Goal: Communication & Community: Answer question/provide support

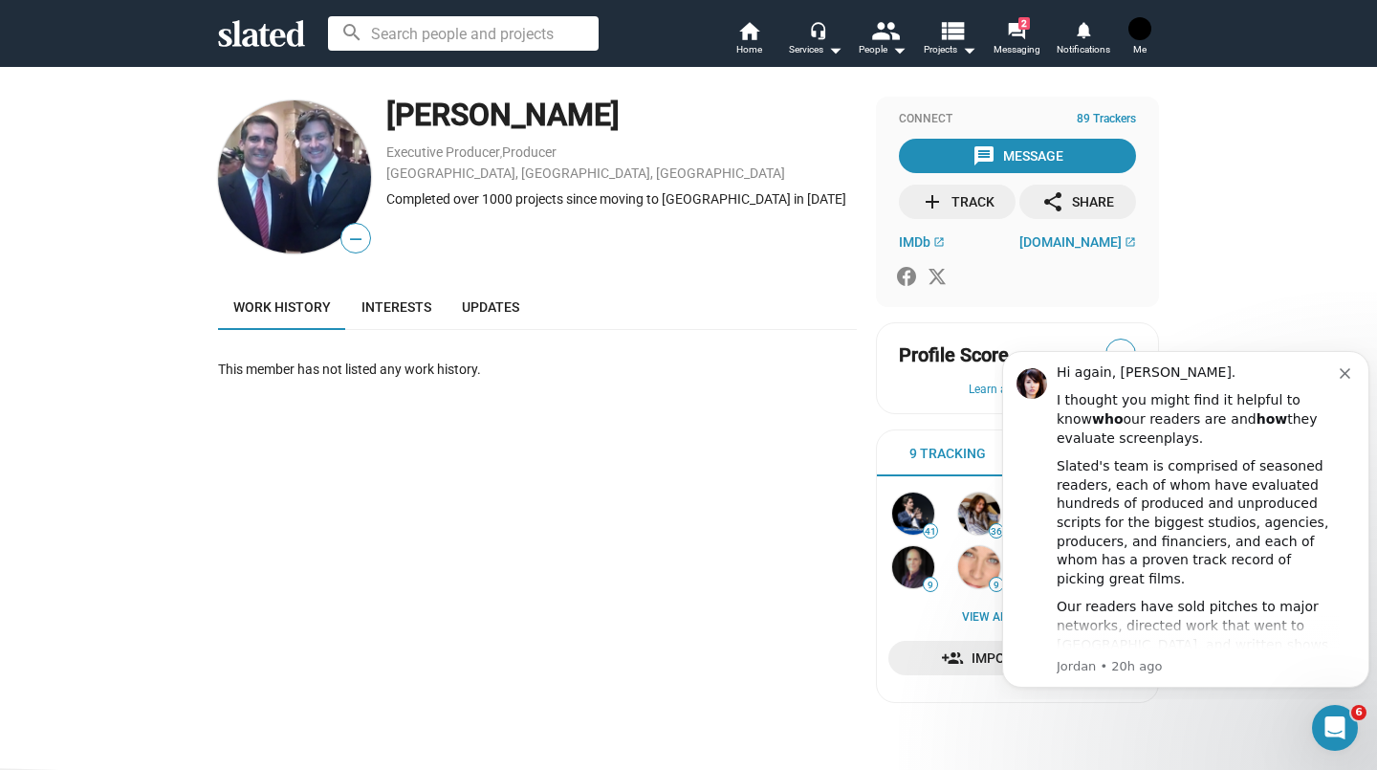
click at [1128, 265] on div at bounding box center [1013, 276] width 245 height 31
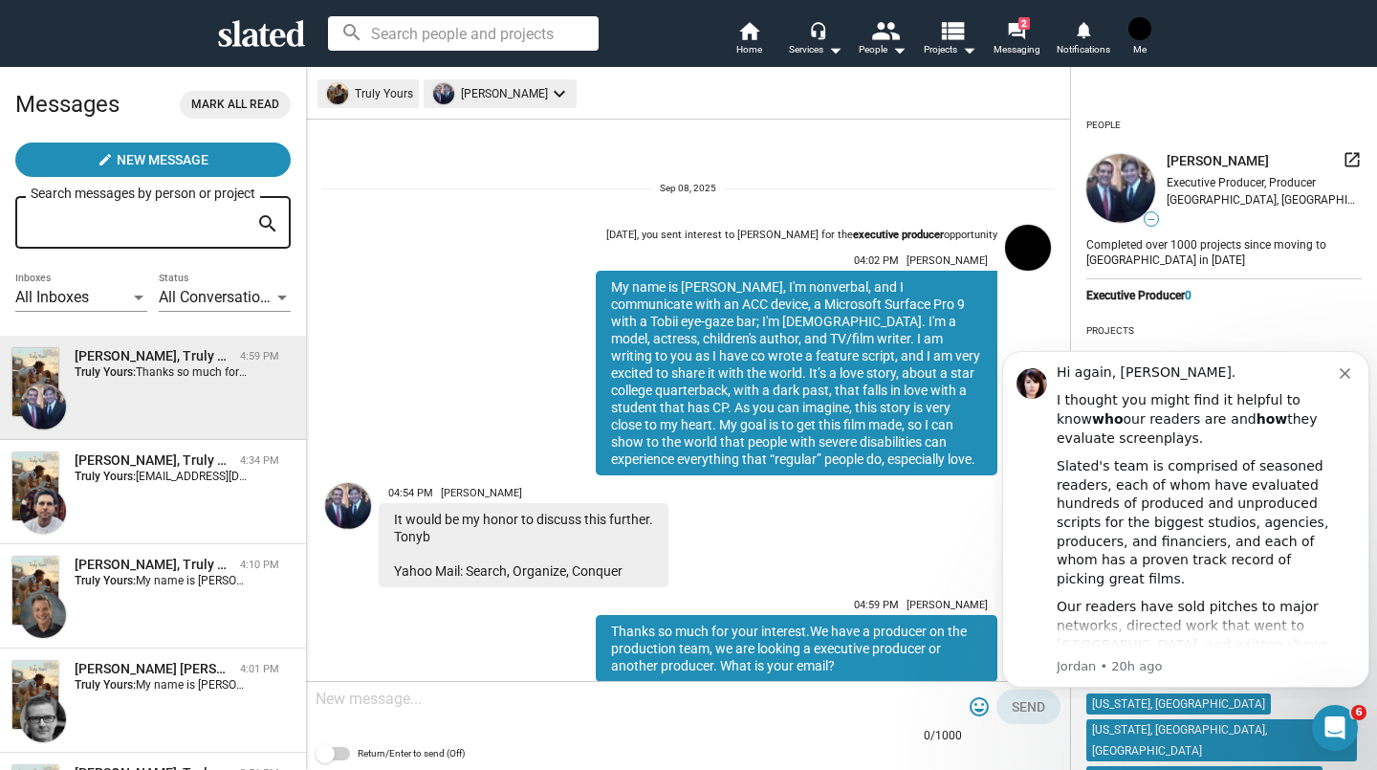
scroll to position [70, 0]
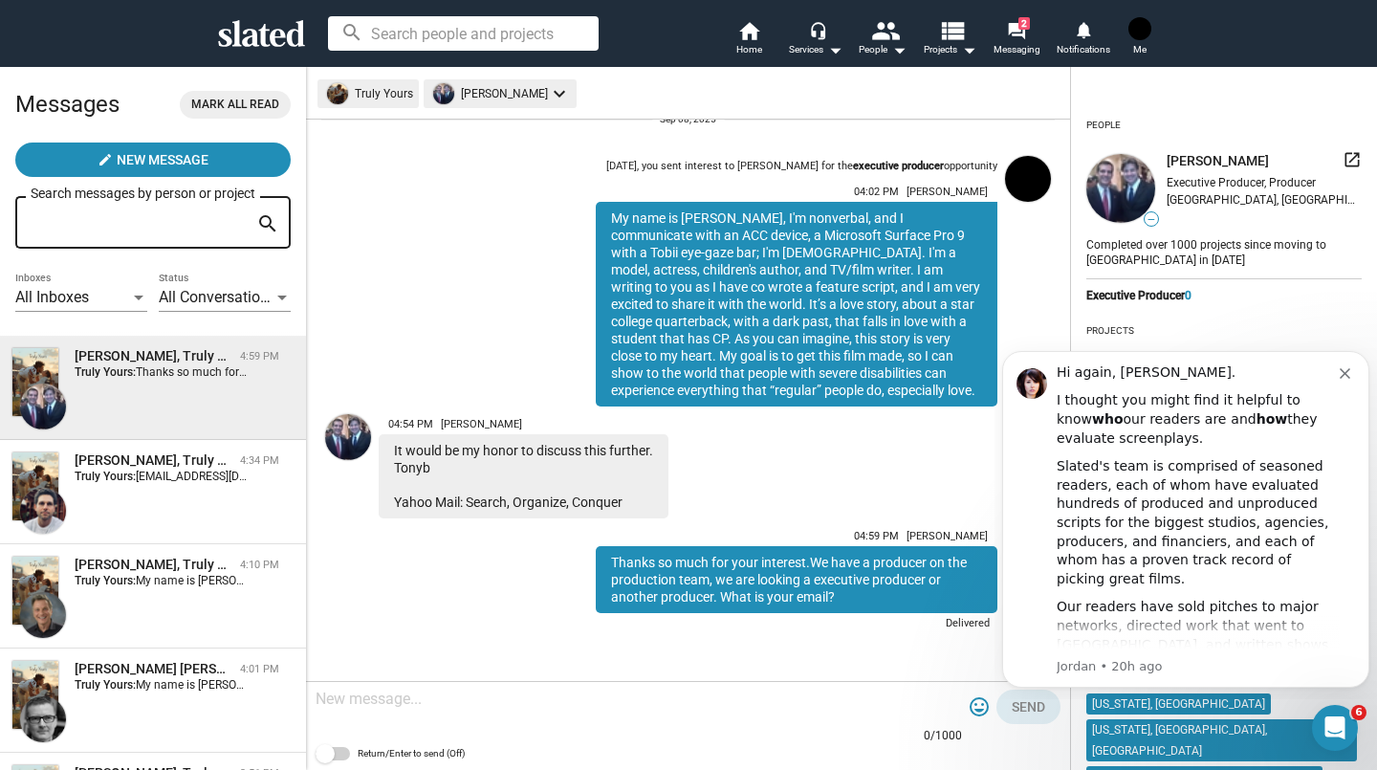
click at [192, 601] on div "[PERSON_NAME], Truly Yours 4:10 PM Truly Yours: My name is [PERSON_NAME], I'm n…" at bounding box center [152, 595] width 283 height 81
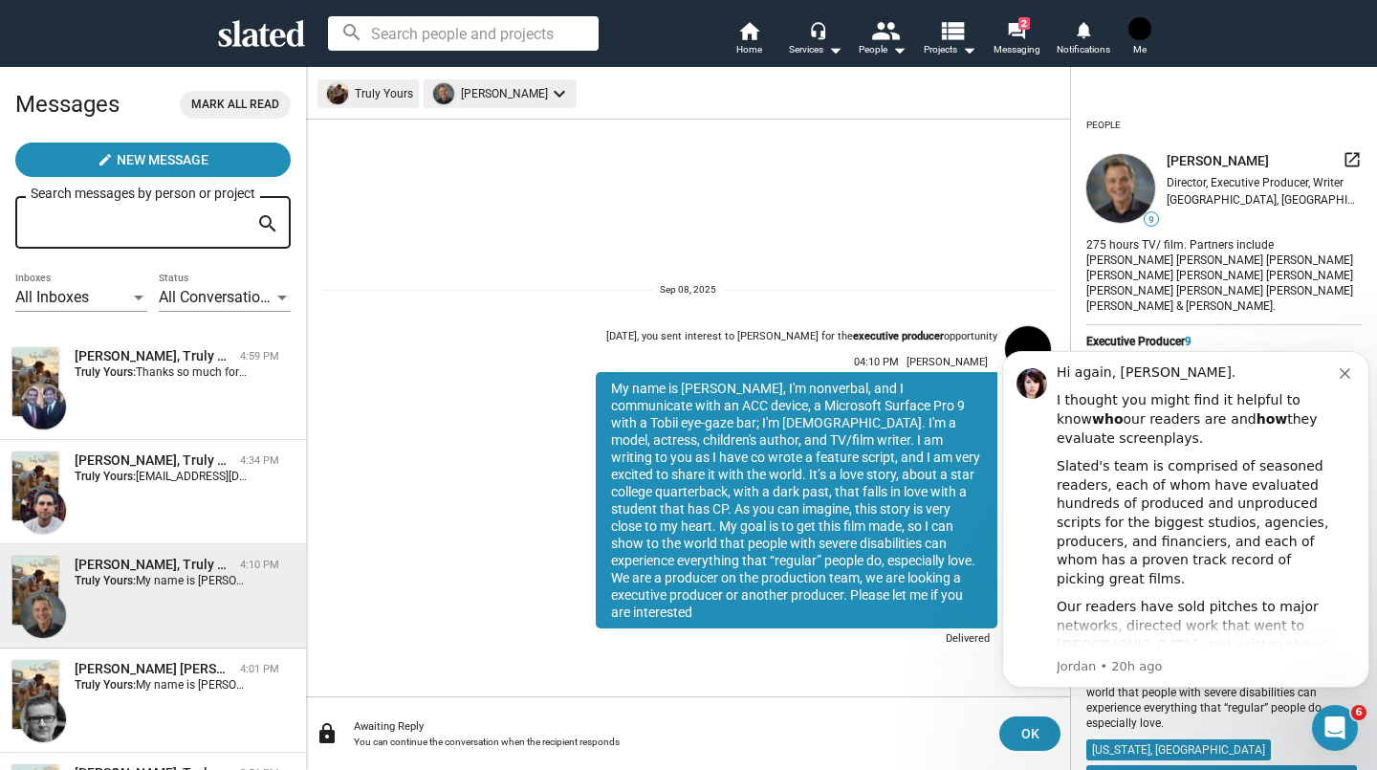
click at [178, 674] on div "[PERSON_NAME] [PERSON_NAME], Truly Yours" at bounding box center [154, 669] width 158 height 18
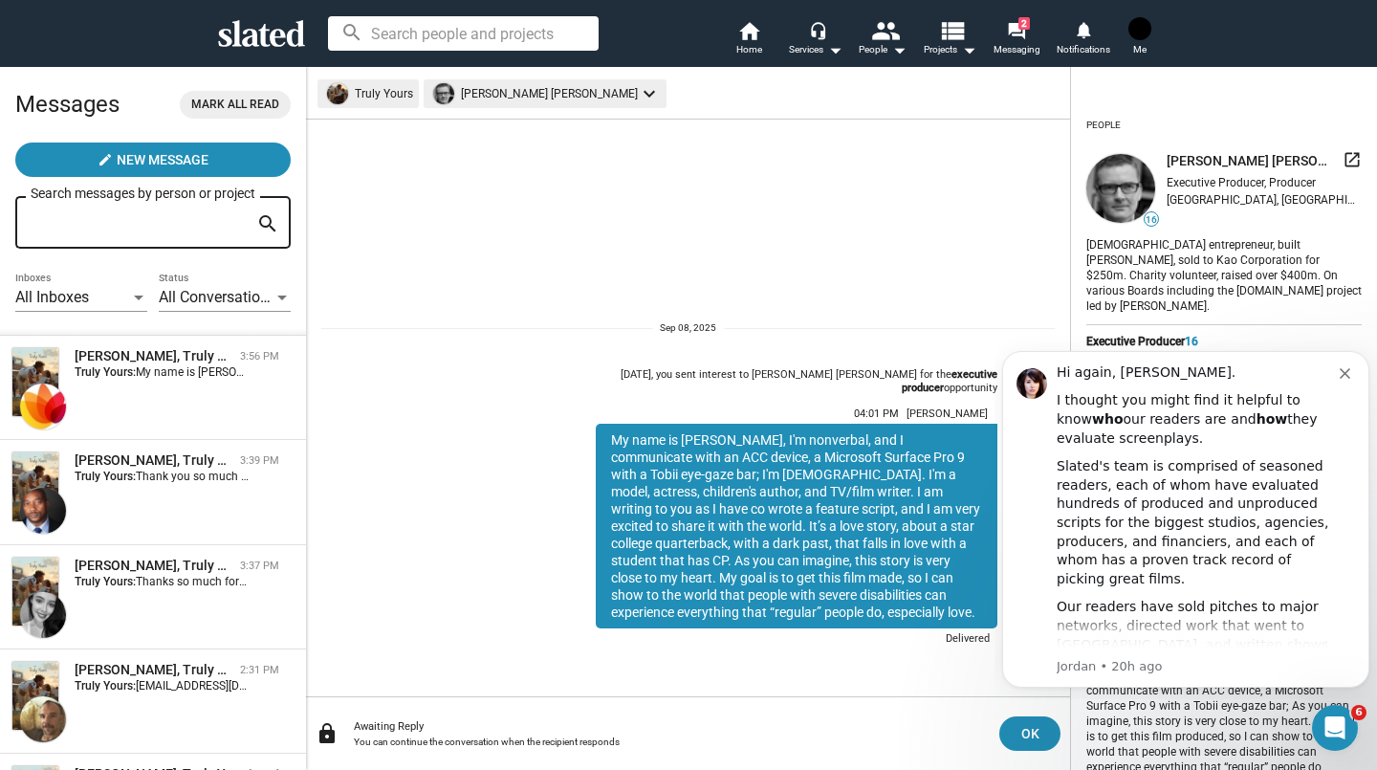
scroll to position [419, 0]
click at [203, 400] on div "[PERSON_NAME], Truly Yours 3:56 PM Truly Yours: My name is [PERSON_NAME], I'm n…" at bounding box center [152, 385] width 283 height 81
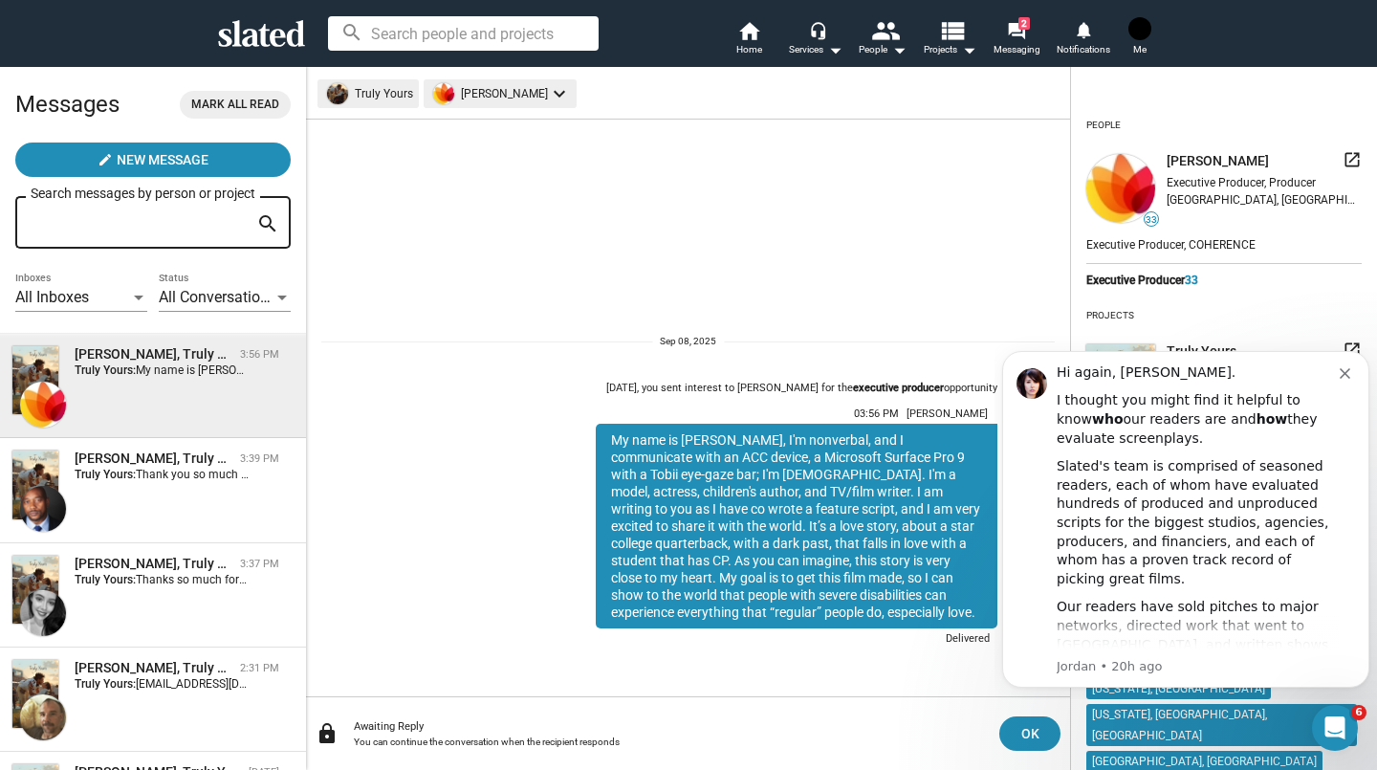
click at [184, 473] on span "Thank you so much for your interest. Unfortunately, we’re in early stages of de…" at bounding box center [803, 474] width 1335 height 13
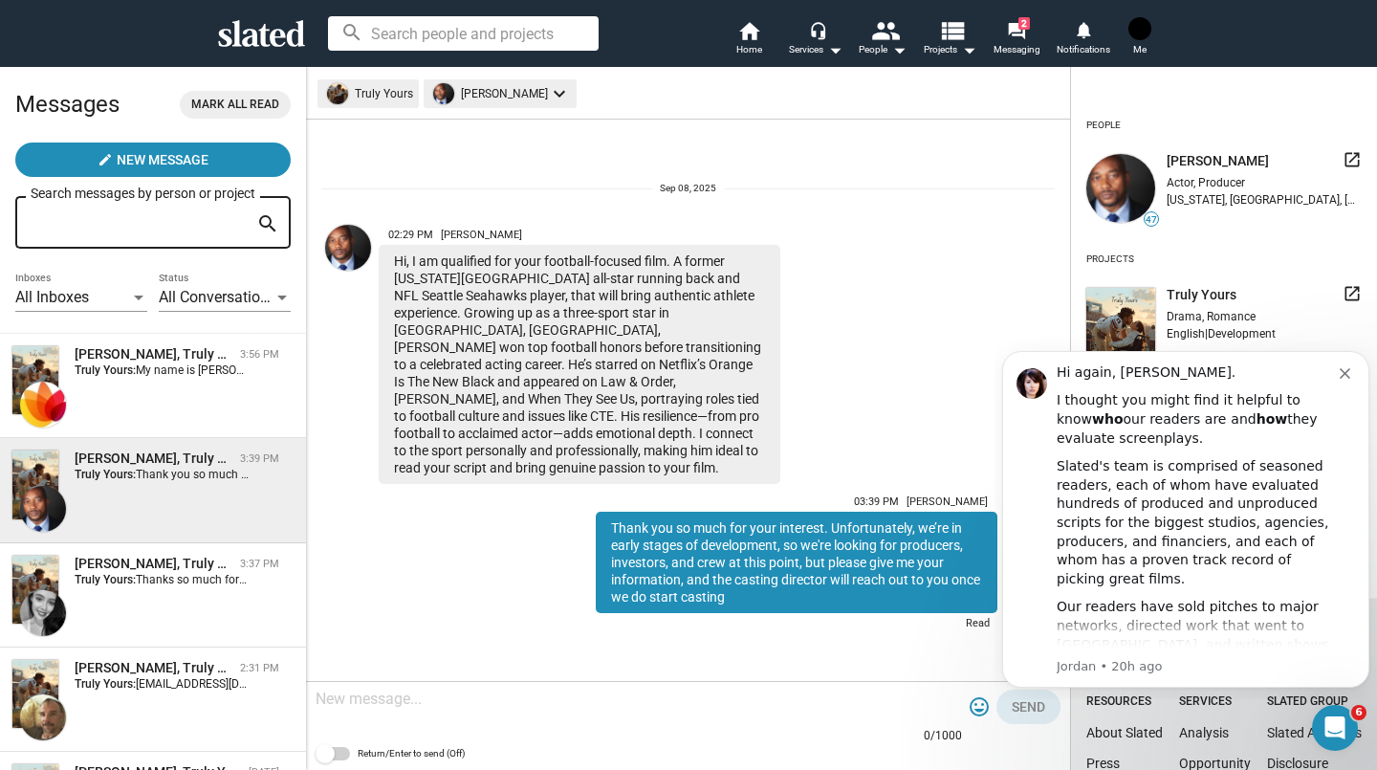
click at [60, 681] on div "[PERSON_NAME] Yours 2:31 PM Truly Yours: [EMAIL_ADDRESS][DOMAIN_NAME] [PERSON_N…" at bounding box center [176, 675] width 235 height 32
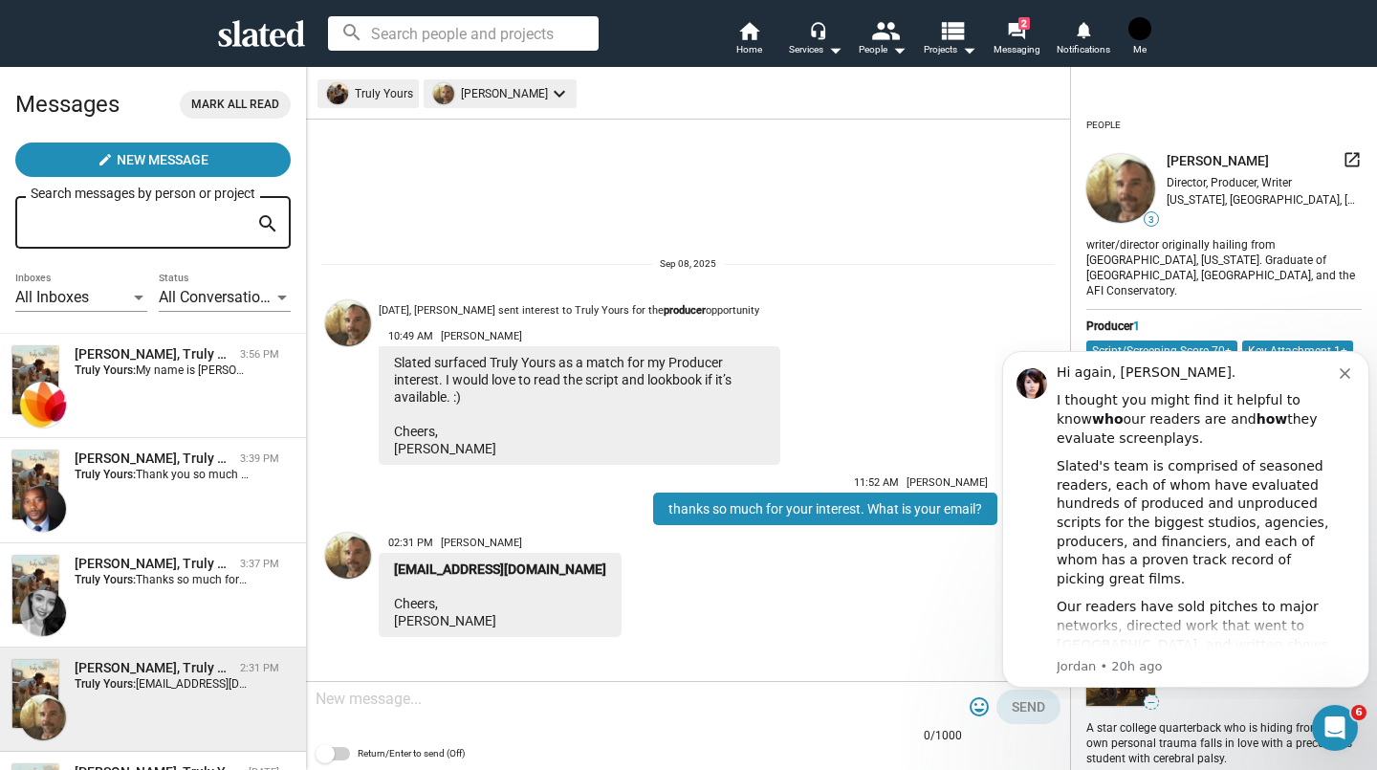
click at [144, 572] on div "[PERSON_NAME], Truly Yours" at bounding box center [154, 564] width 158 height 18
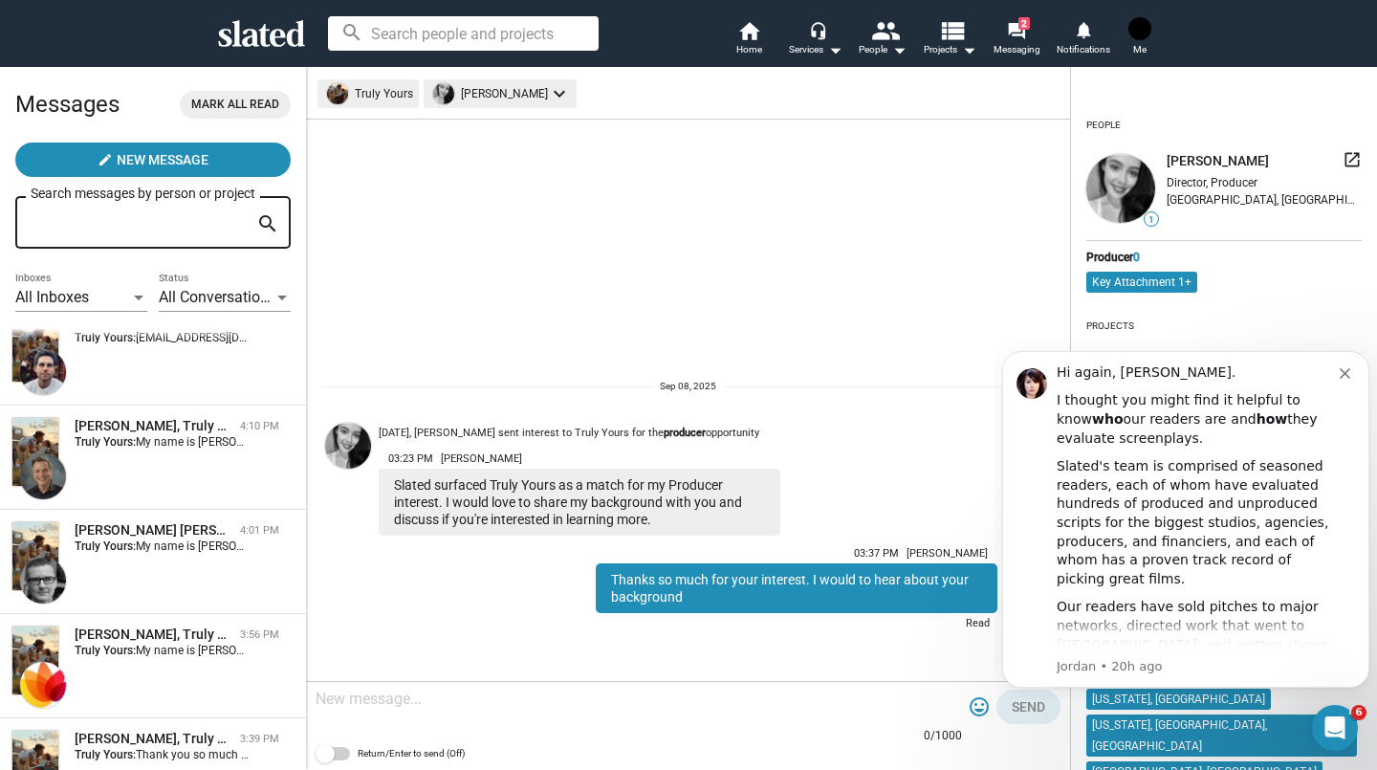
scroll to position [138, 0]
click at [167, 367] on div "[PERSON_NAME], Truly Yours 4:34 PM Truly Yours: [PERSON_NAME][EMAIL_ADDRESS][DO…" at bounding box center [152, 354] width 283 height 81
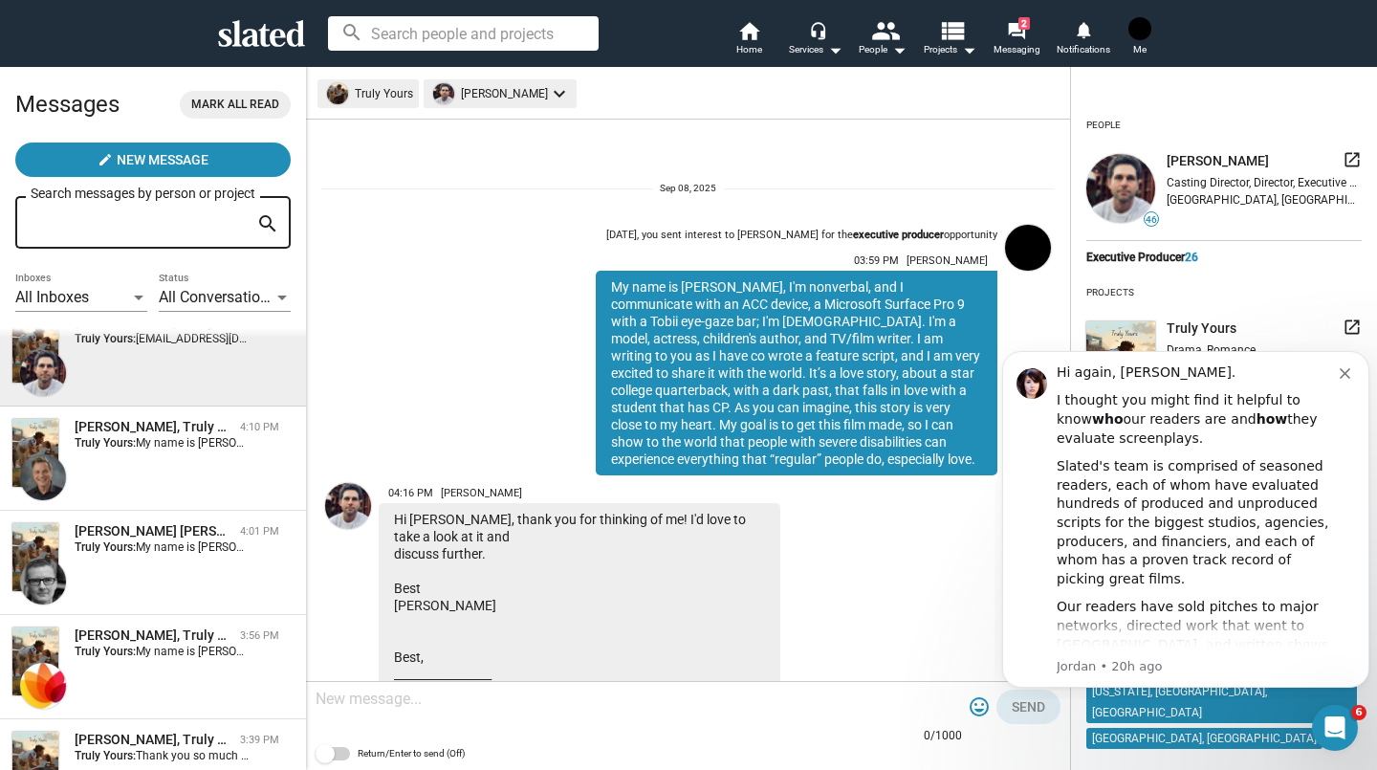
scroll to position [347, 0]
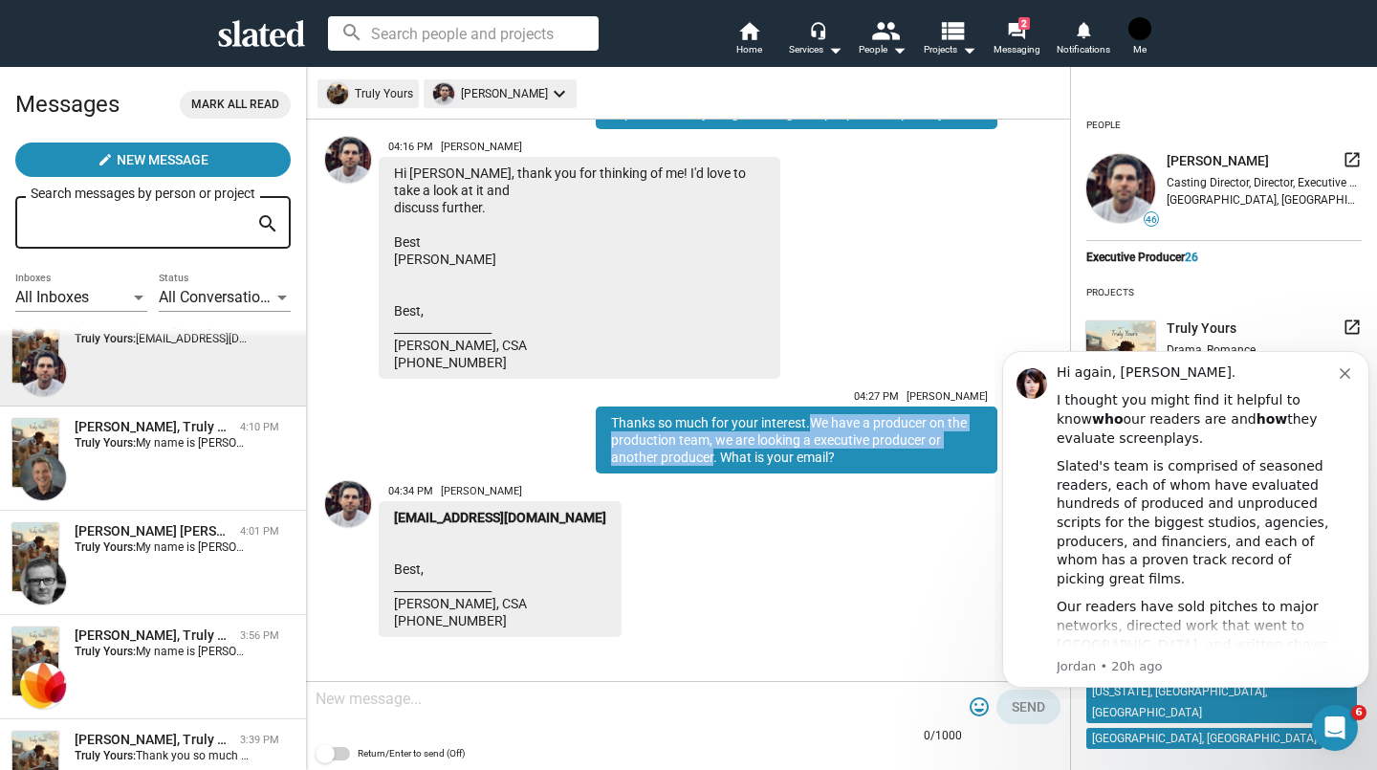
drag, startPoint x: 800, startPoint y: 426, endPoint x: 699, endPoint y: 463, distance: 107.7
click at [699, 463] on div "Thanks so much for your interest.We have a producer on the production team, we …" at bounding box center [797, 439] width 402 height 67
copy div "We have a producer on the production team, we are looking a executive producer …"
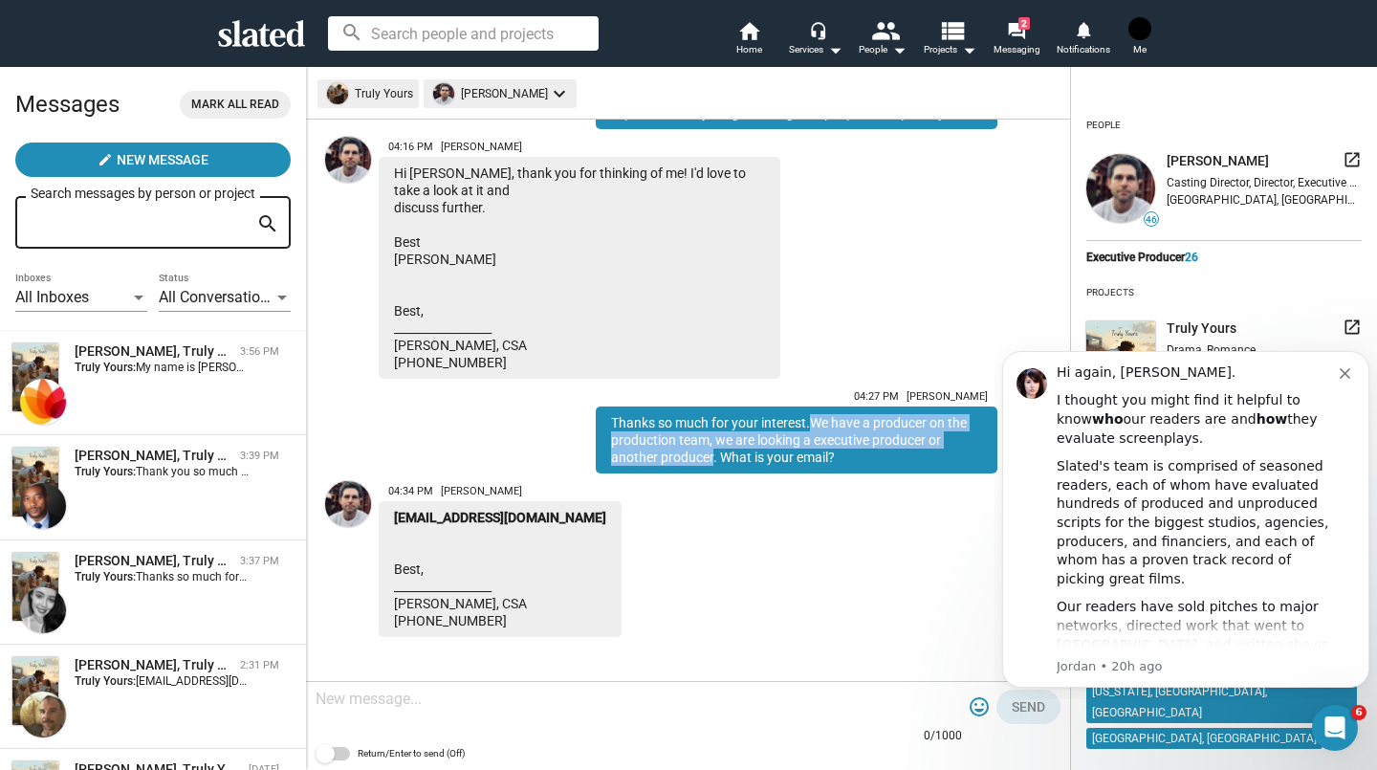
scroll to position [416, 0]
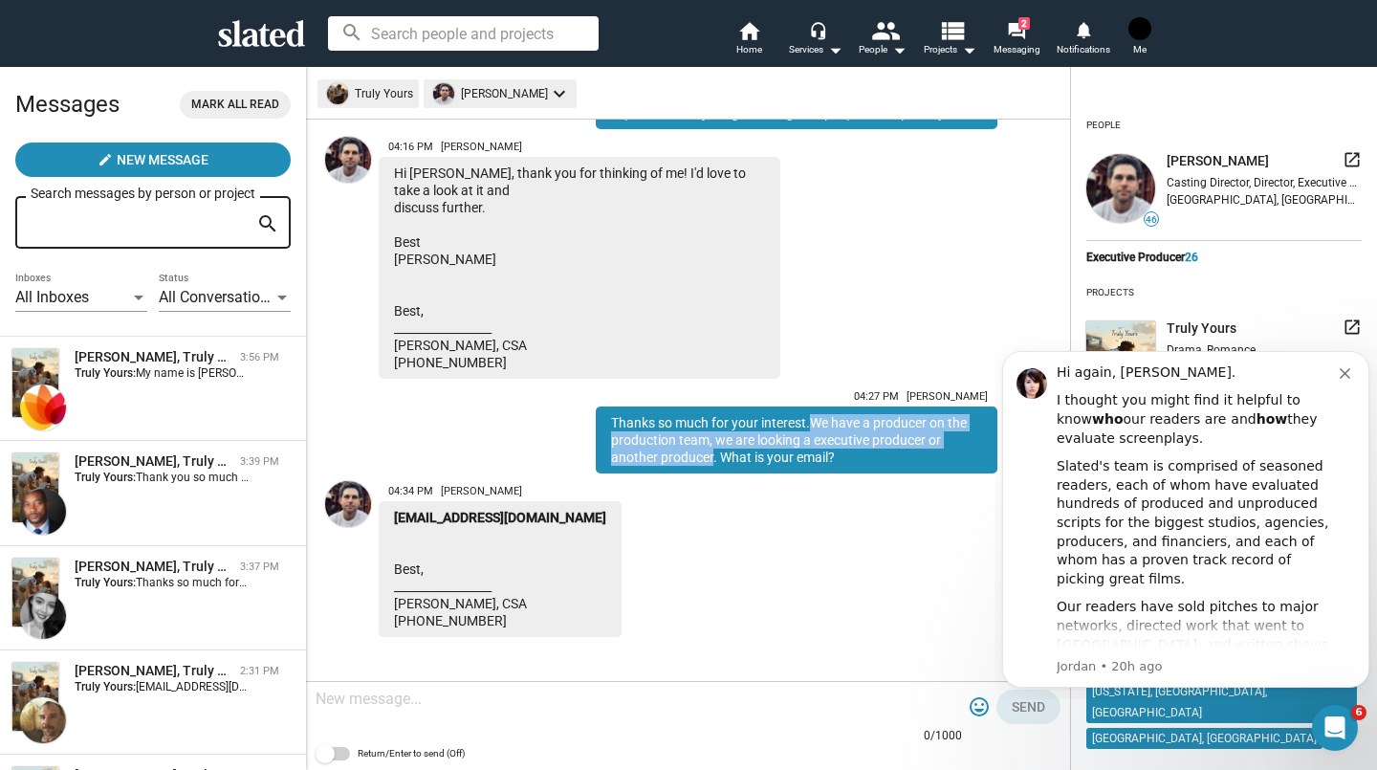
click at [151, 599] on div "[PERSON_NAME], Truly Yours 3:37 PM Truly Yours: Thanks so much for your interes…" at bounding box center [152, 597] width 283 height 81
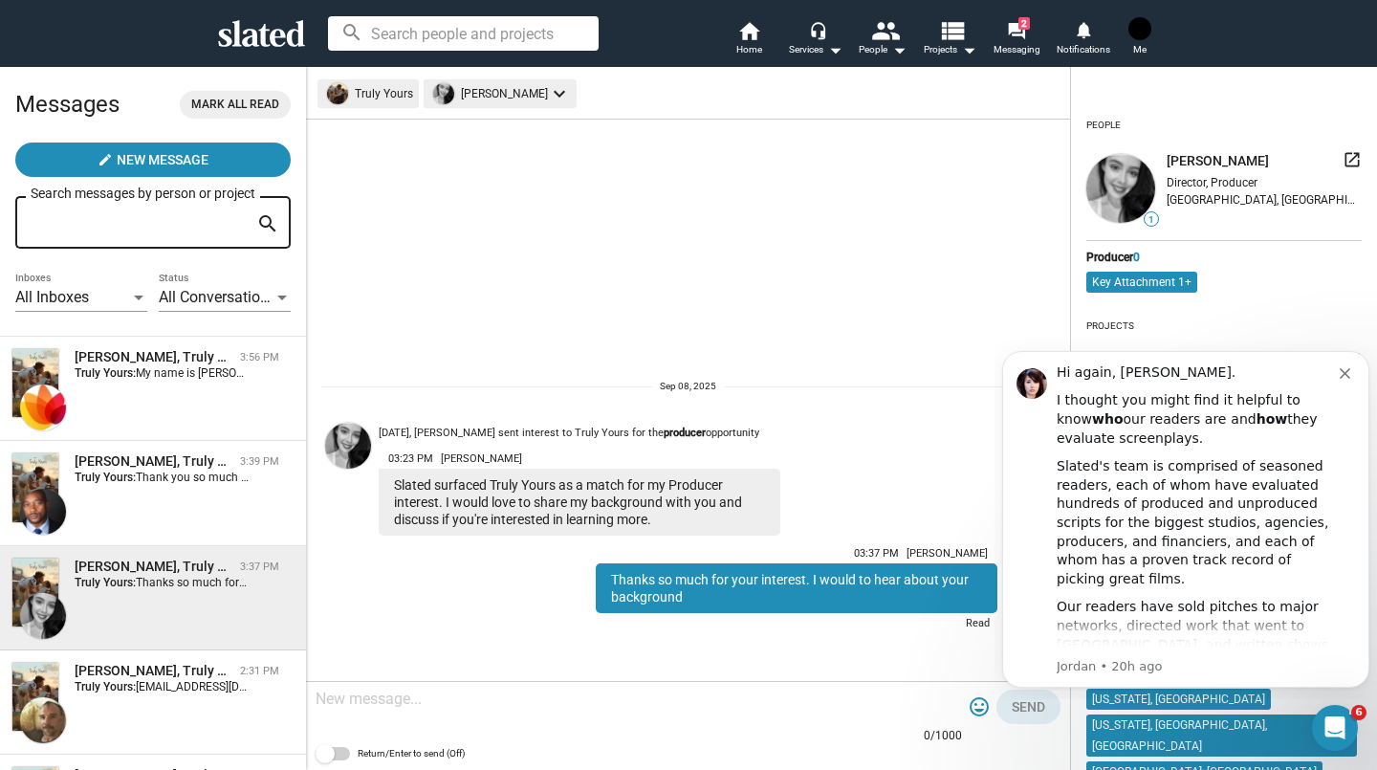
drag, startPoint x: 439, startPoint y: 708, endPoint x: 1369, endPoint y: 333, distance: 1002.9
click at [439, 708] on textarea at bounding box center [639, 698] width 646 height 19
paste textarea "We have a producer on the production team, we are looking a executive producer …"
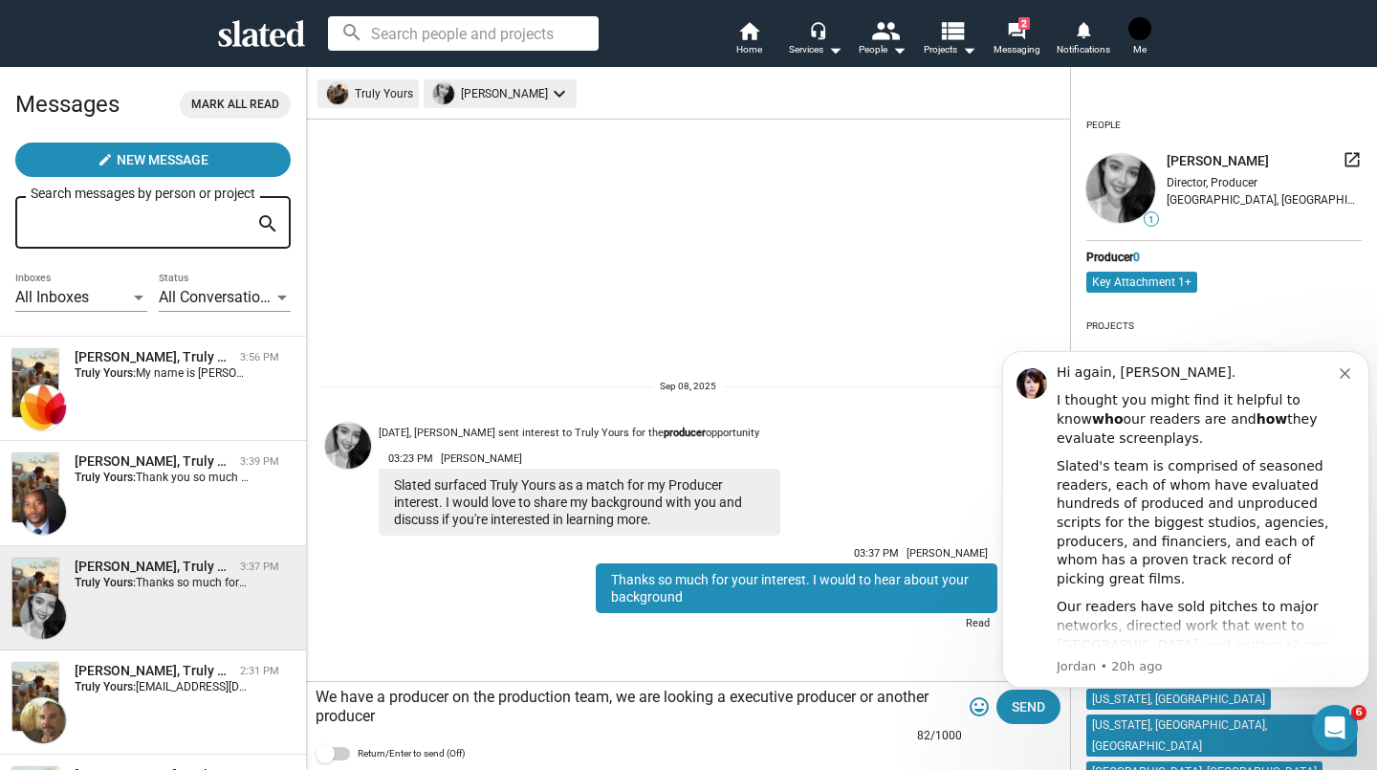
type textarea "We have a producer on the production team, we are looking a executive producer …"
click at [1029, 714] on span "Send" at bounding box center [1028, 706] width 33 height 34
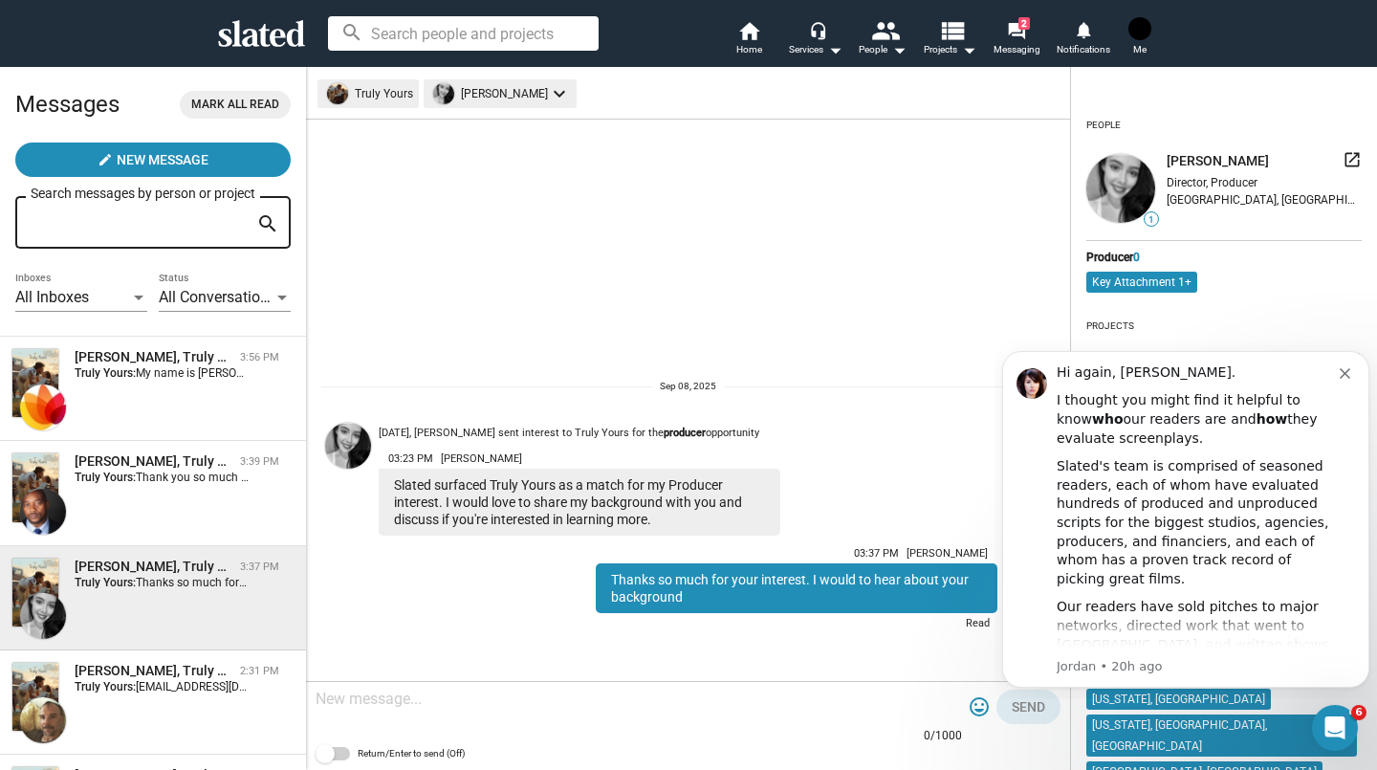
scroll to position [520, 0]
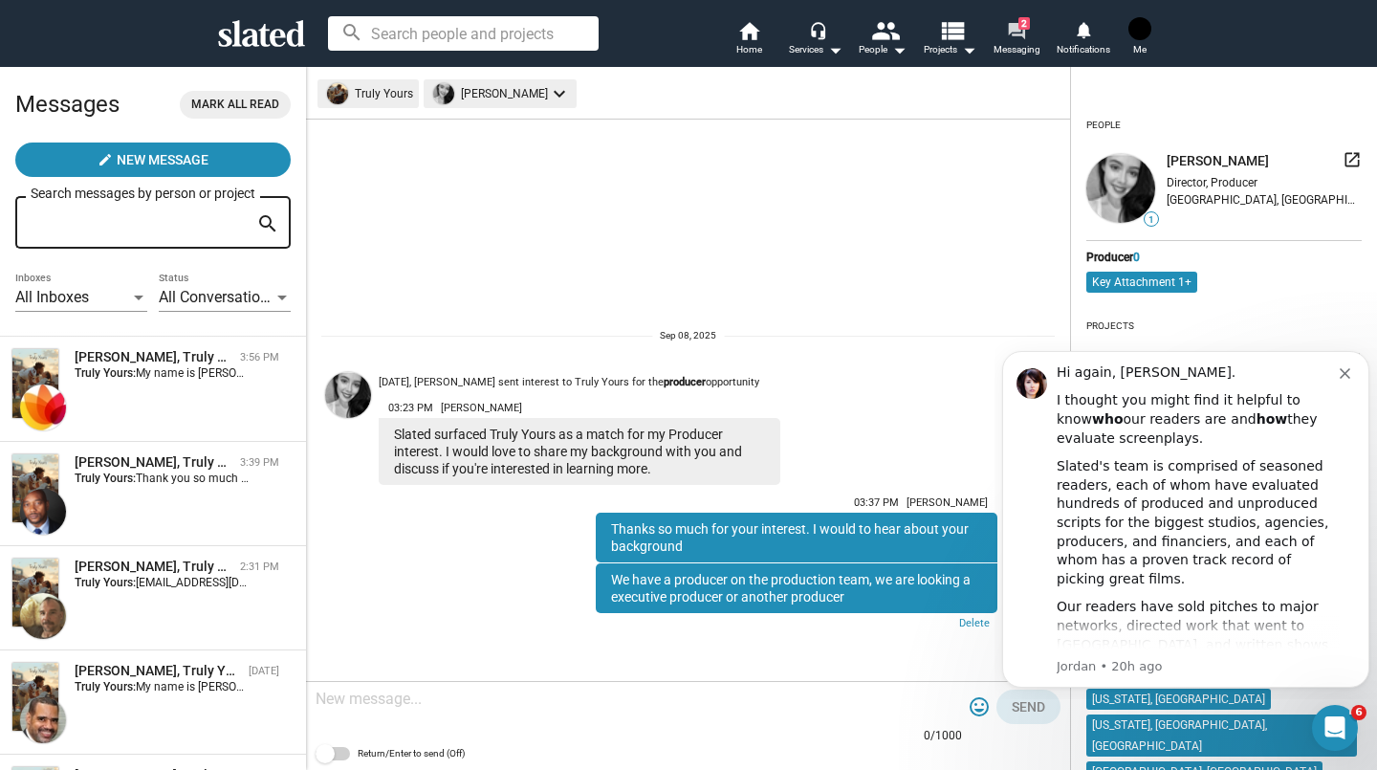
click at [1007, 33] on mat-icon "forum" at bounding box center [1016, 30] width 18 height 18
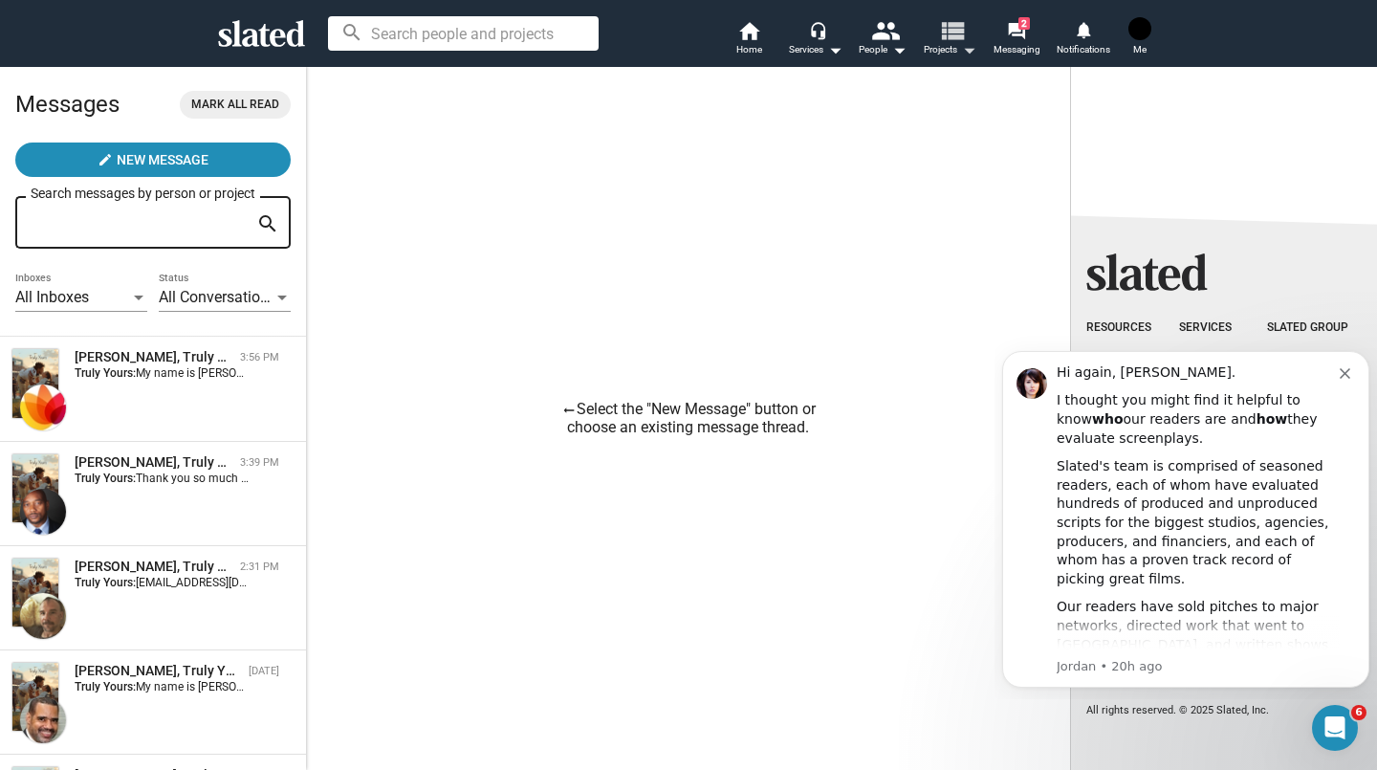
click at [925, 47] on span "Projects arrow_drop_down" at bounding box center [950, 49] width 53 height 23
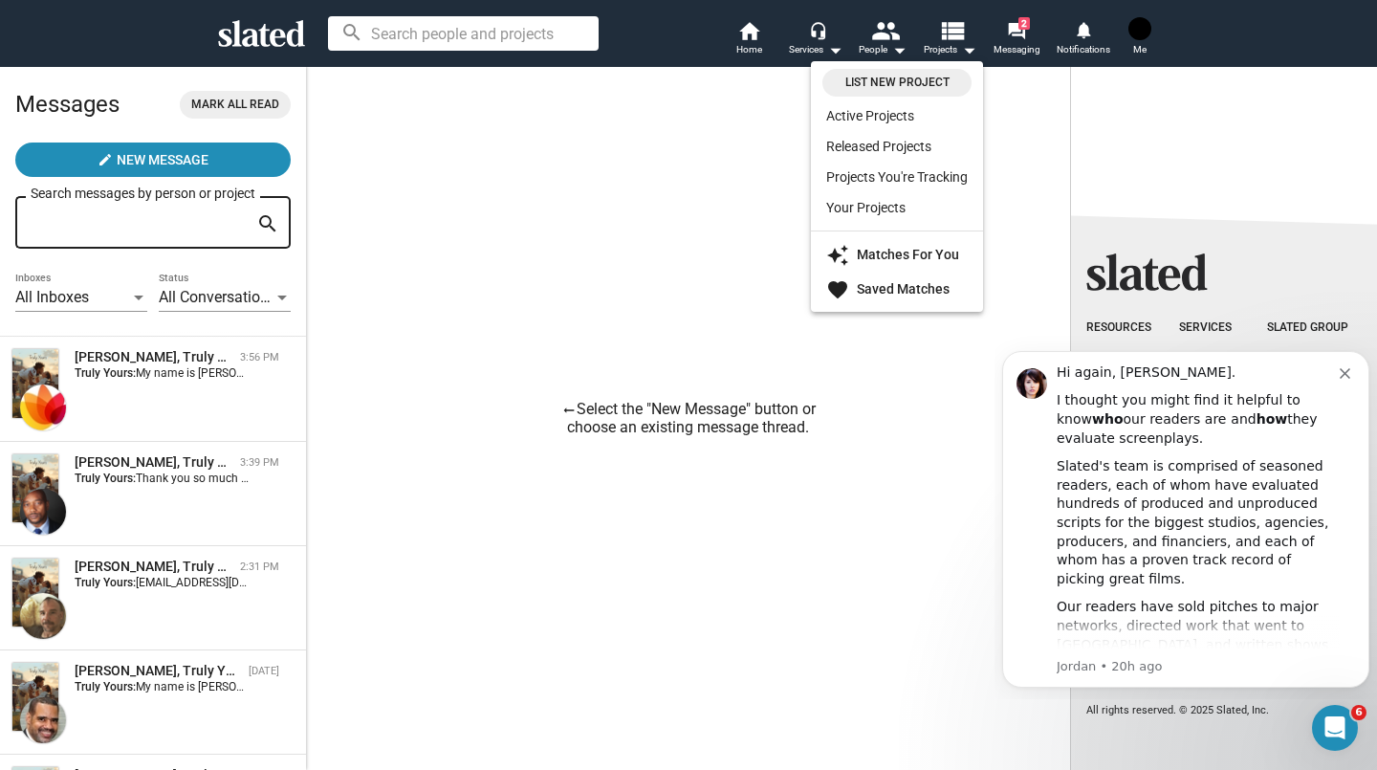
click at [892, 153] on link "Released Projects" at bounding box center [897, 146] width 172 height 31
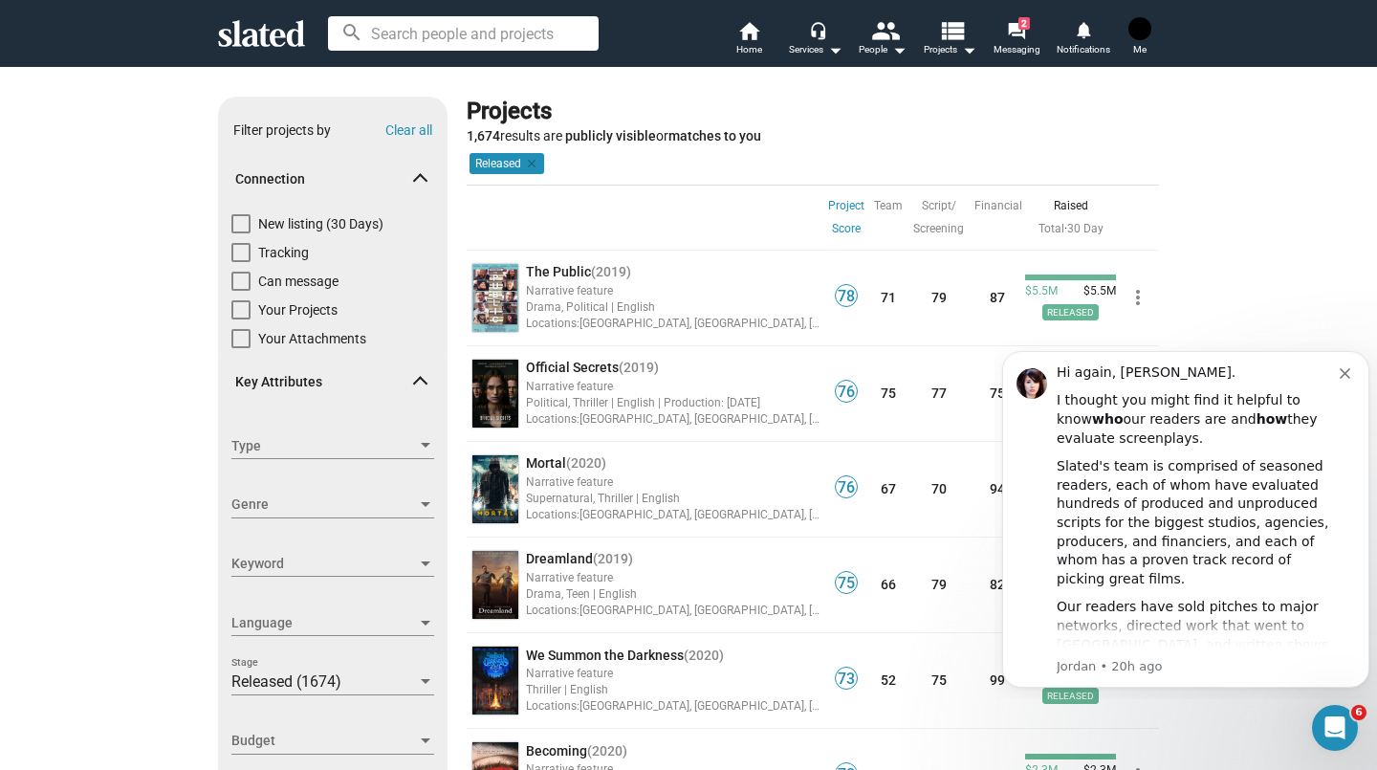
click at [610, 386] on div "Narrative feature" at bounding box center [673, 386] width 295 height 18
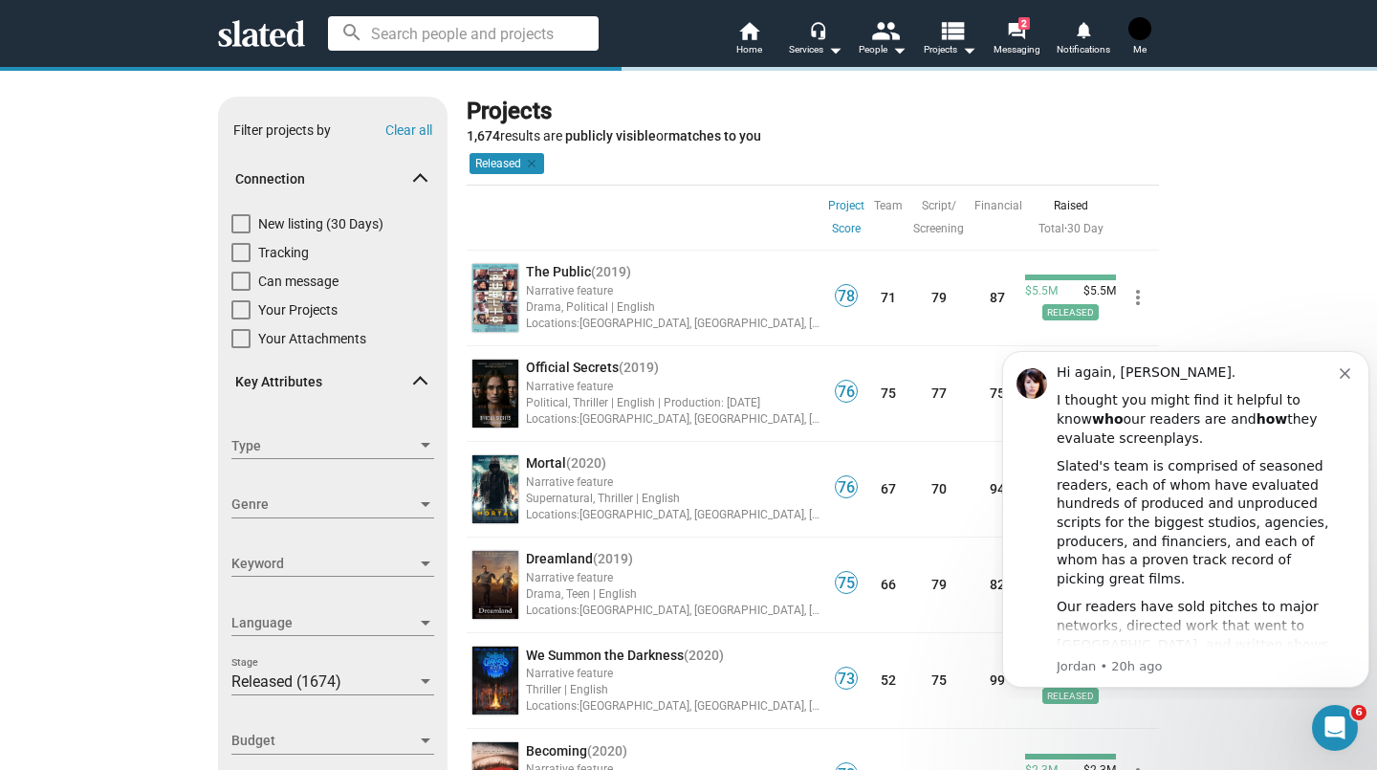
click at [610, 386] on div "Narrative feature" at bounding box center [673, 386] width 295 height 18
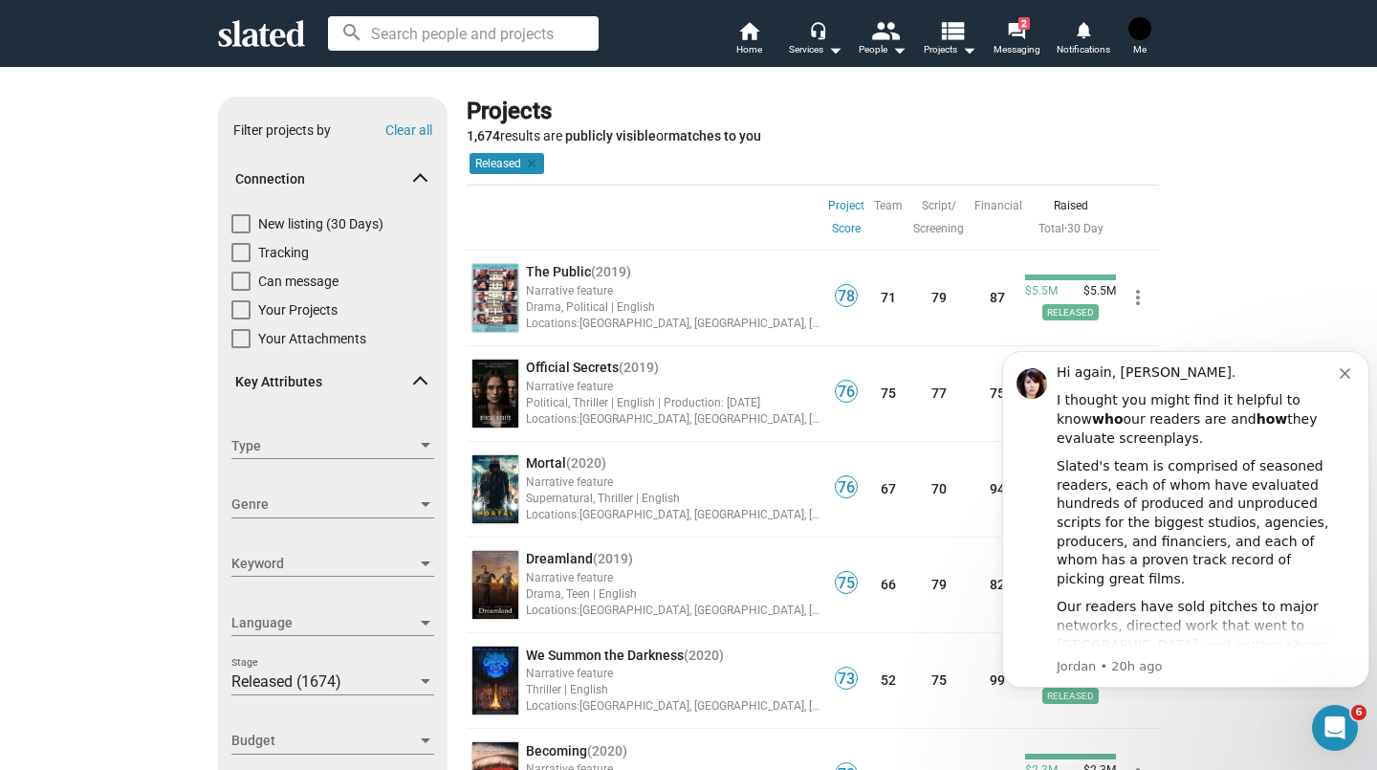
click at [321, 285] on span "Can message" at bounding box center [298, 281] width 80 height 19
click at [241, 291] on input "Can message" at bounding box center [240, 291] width 1 height 1
checkbox input "true"
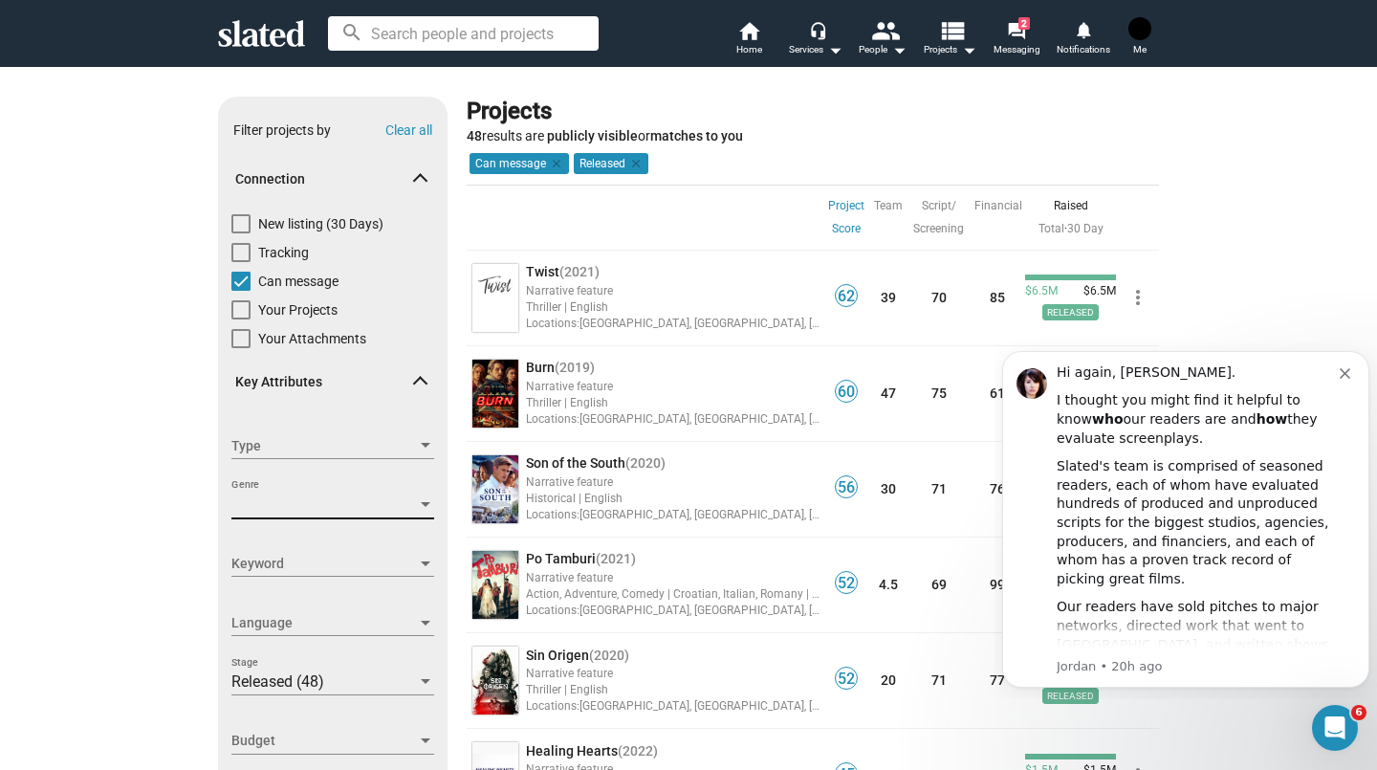
click at [323, 506] on span "Genre" at bounding box center [323, 504] width 185 height 20
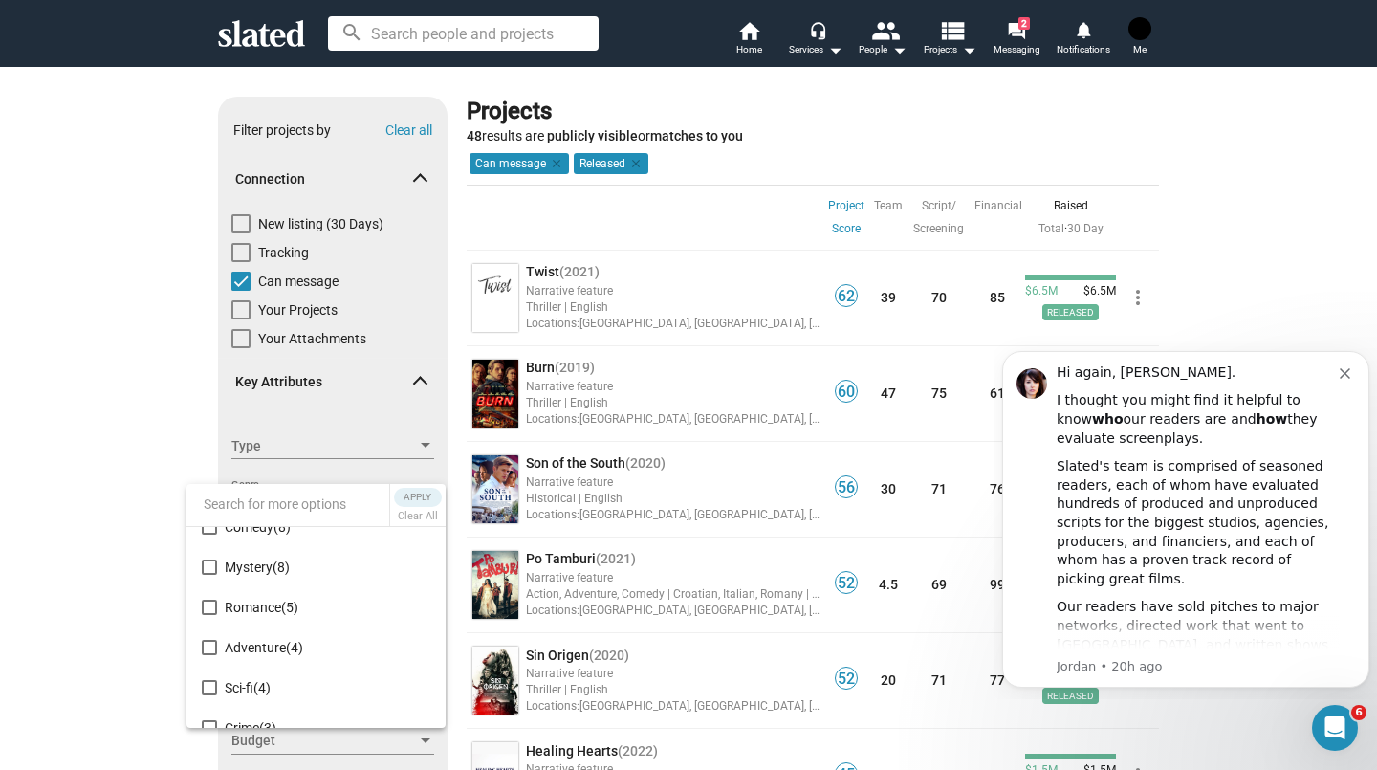
scroll to position [192, 0]
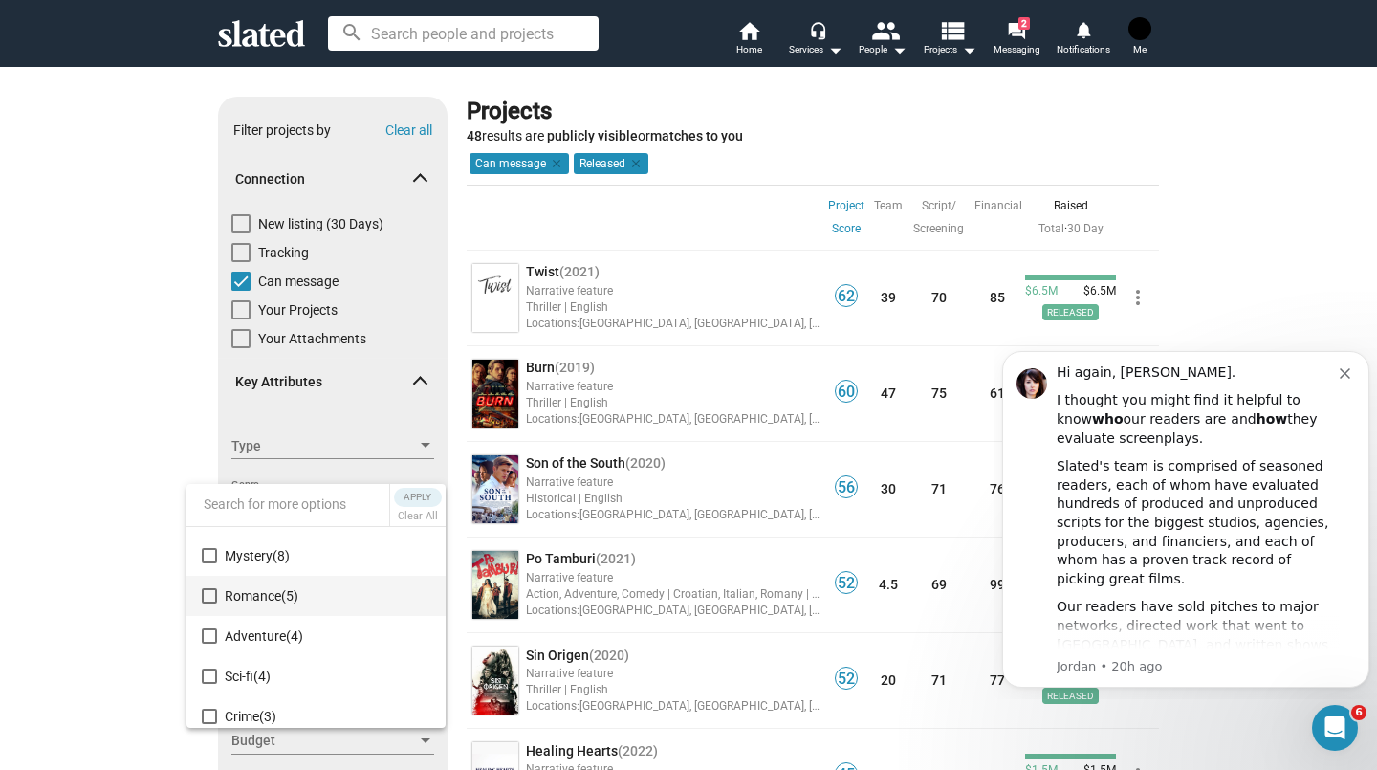
click at [303, 603] on span "Romance (5)" at bounding box center [328, 596] width 206 height 40
click at [428, 491] on span "Apply" at bounding box center [418, 497] width 34 height 19
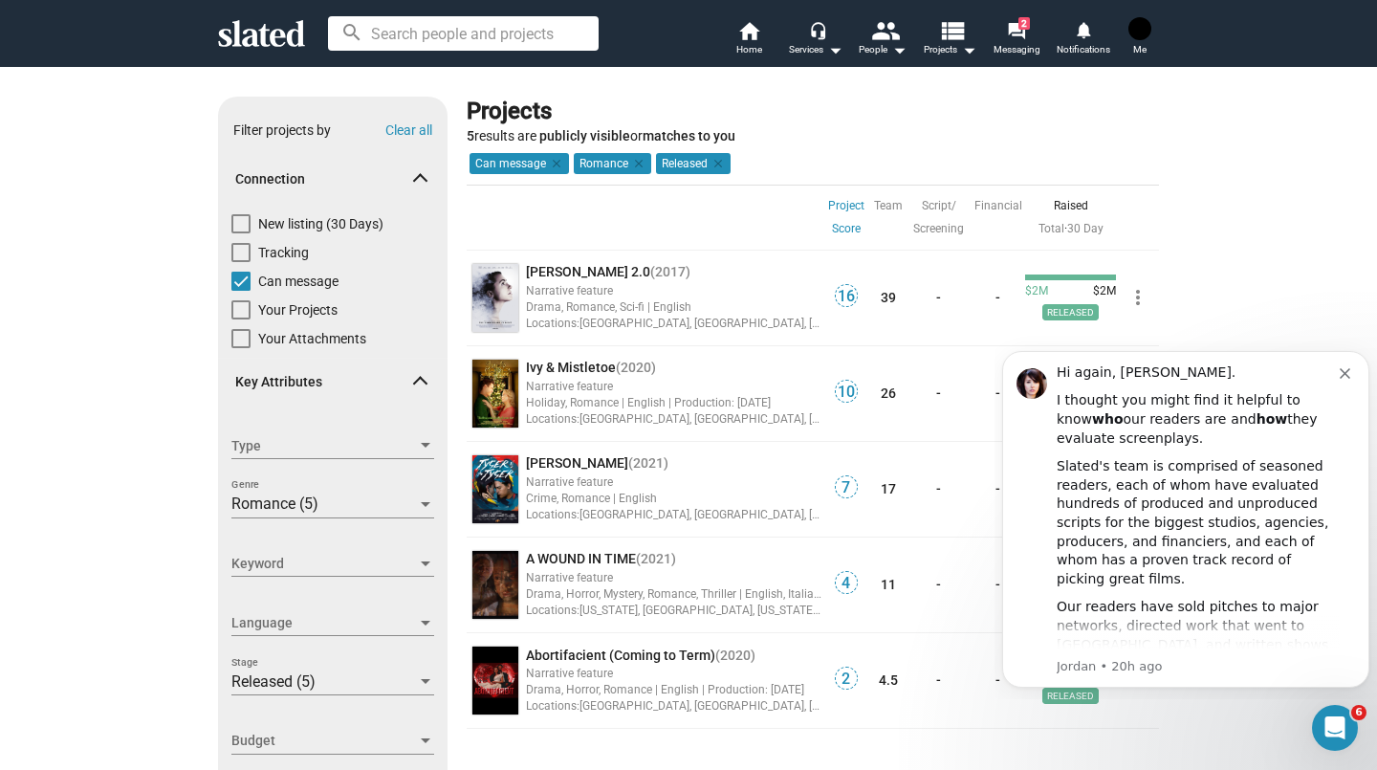
click at [496, 494] on img at bounding box center [495, 489] width 46 height 68
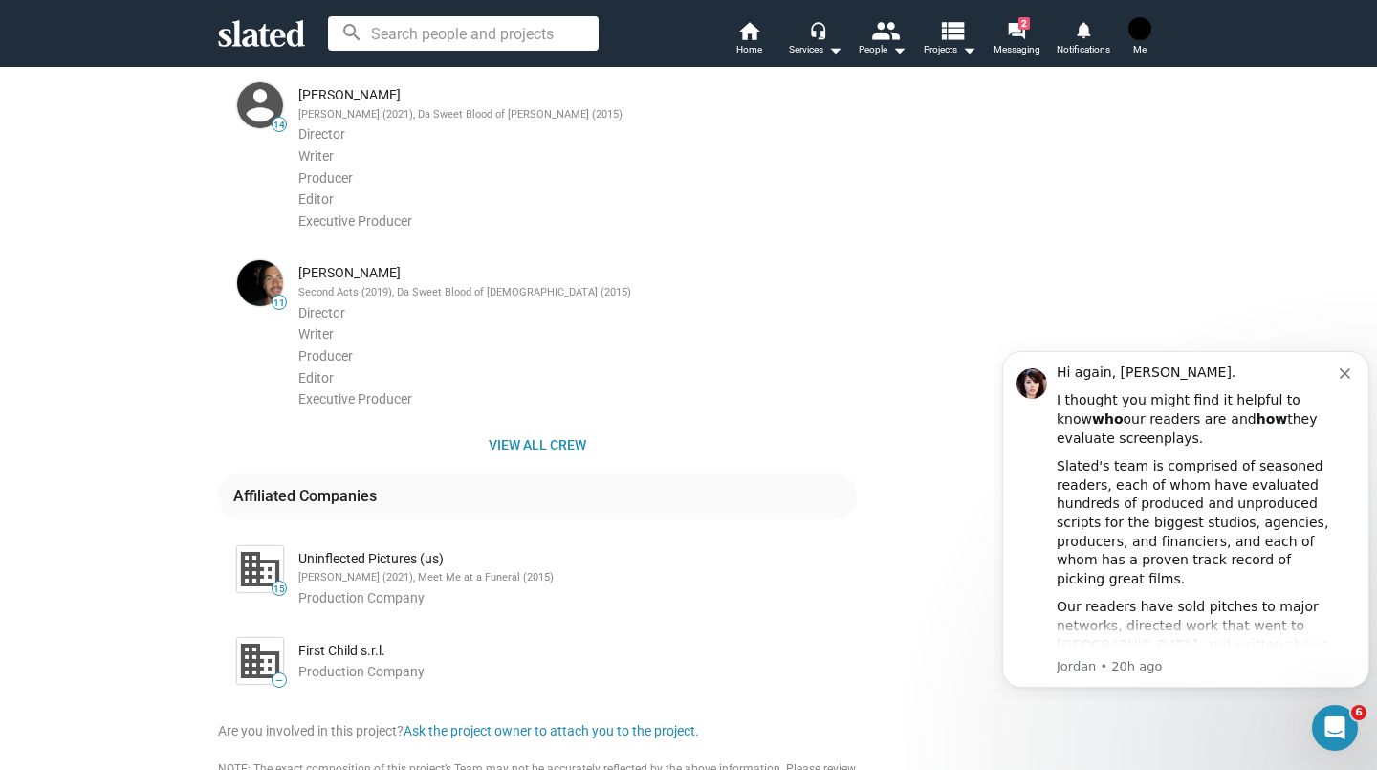
scroll to position [1070, 0]
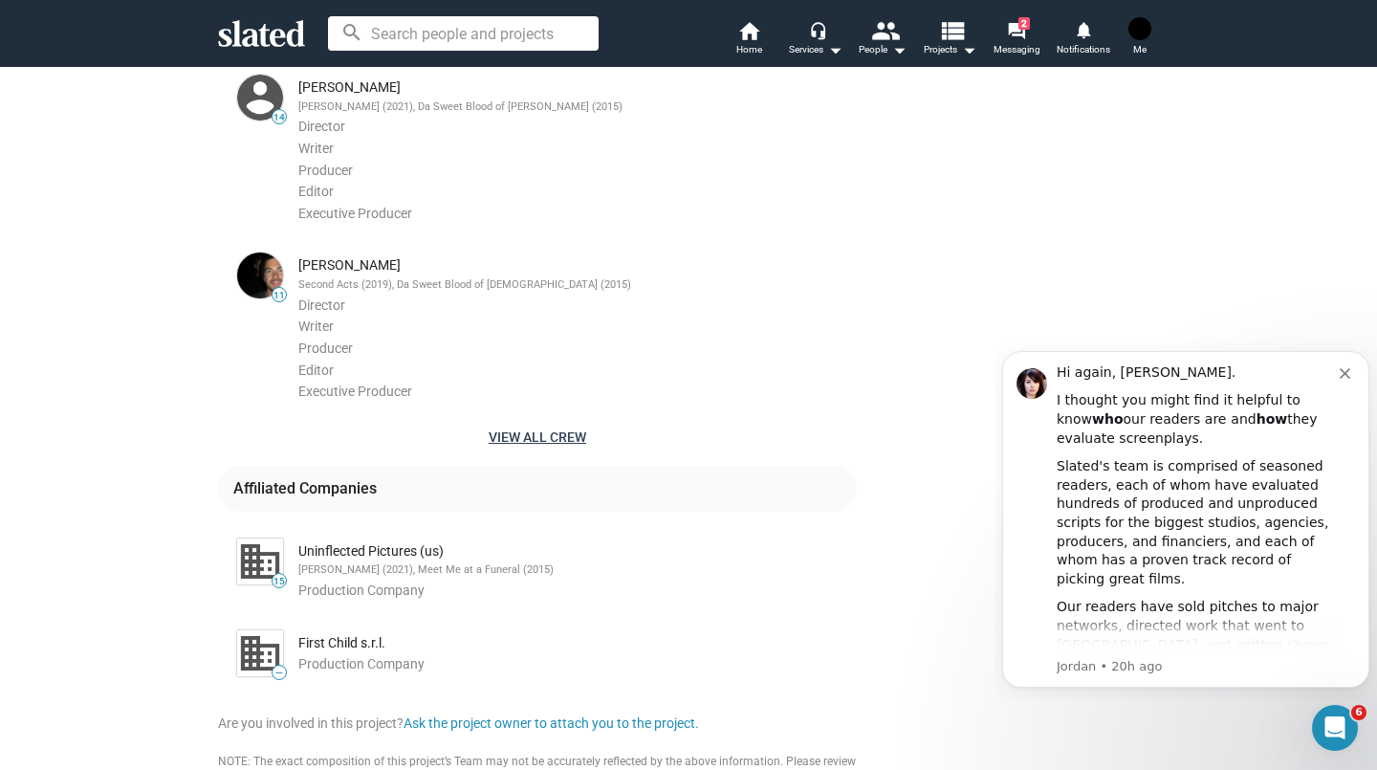
click at [548, 437] on span "View all crew" at bounding box center [537, 437] width 608 height 34
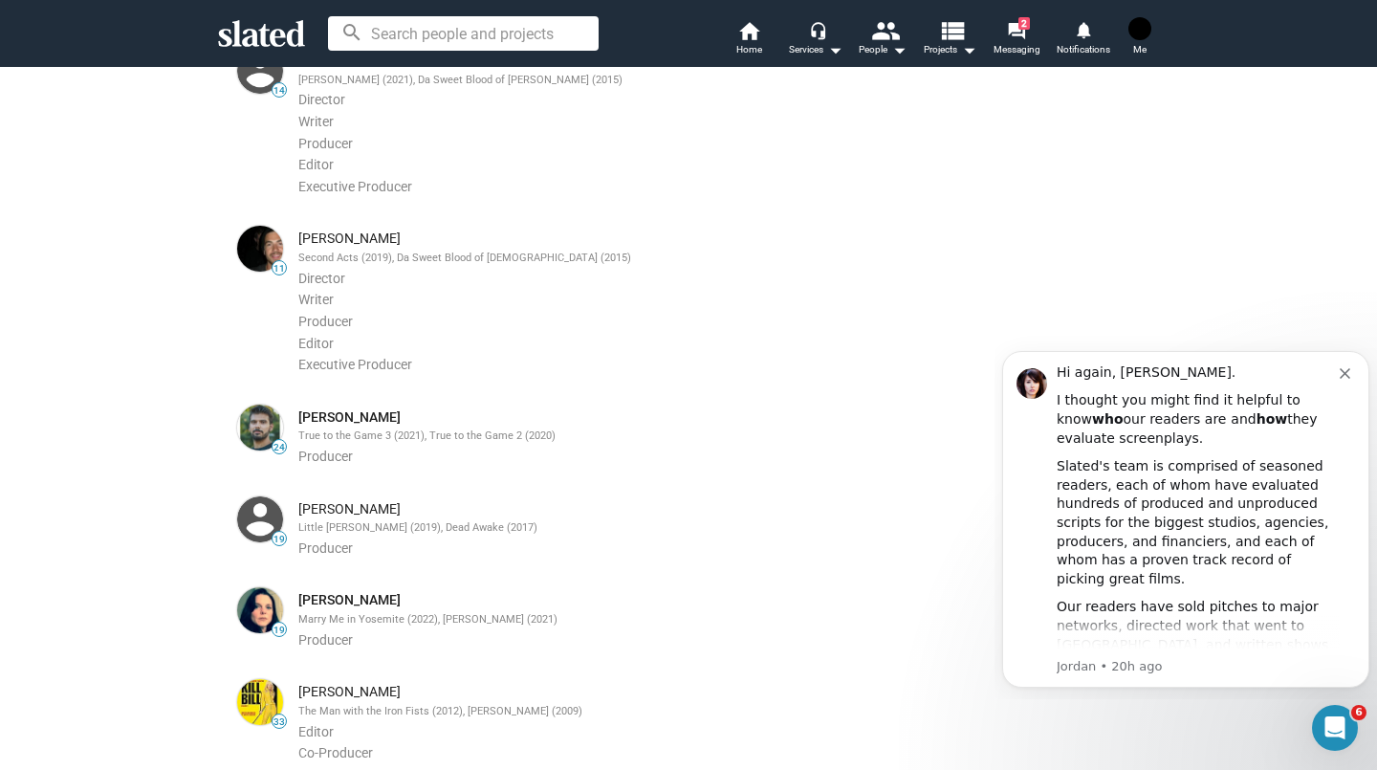
scroll to position [1098, 0]
click at [311, 606] on link "[PERSON_NAME]" at bounding box center [349, 599] width 102 height 18
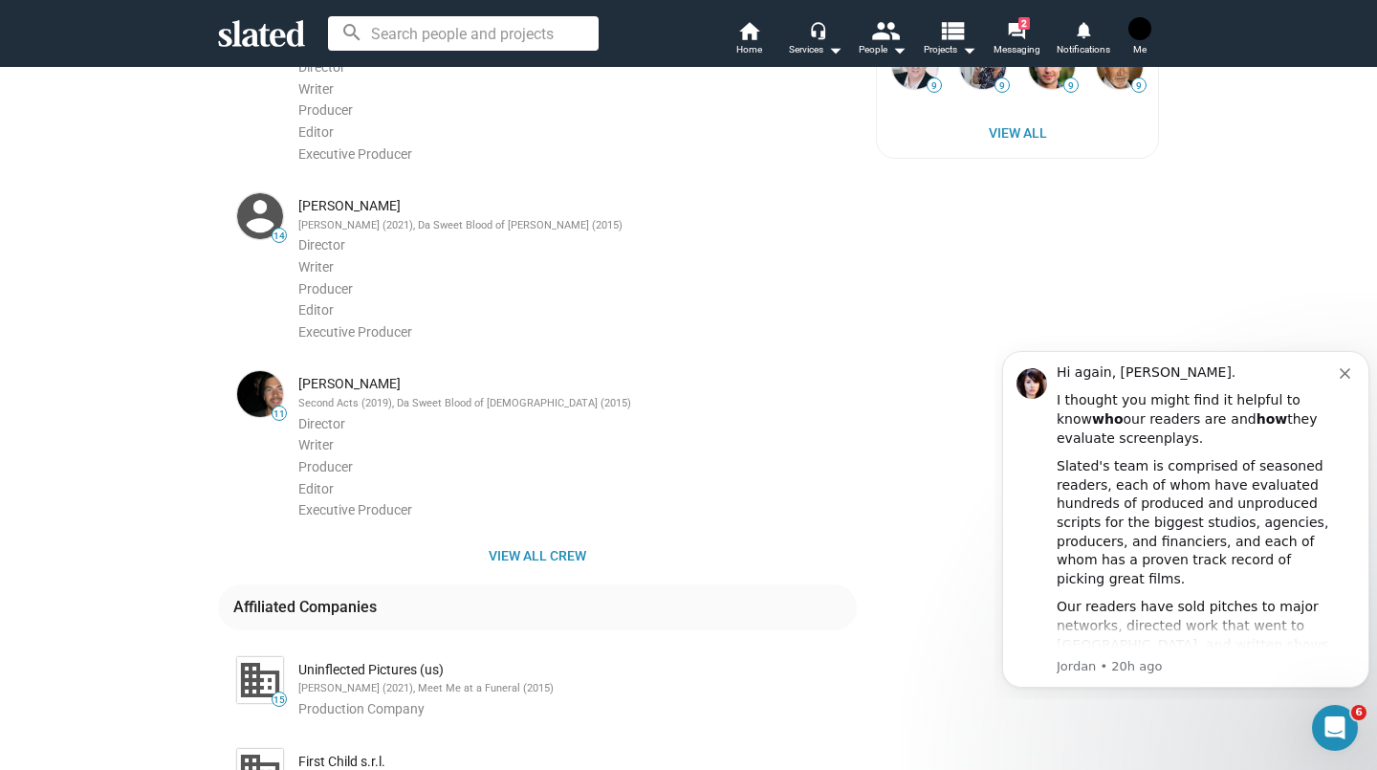
scroll to position [952, 0]
click at [369, 389] on div "[PERSON_NAME]" at bounding box center [575, 383] width 555 height 18
click at [358, 388] on div "[PERSON_NAME]" at bounding box center [575, 383] width 555 height 18
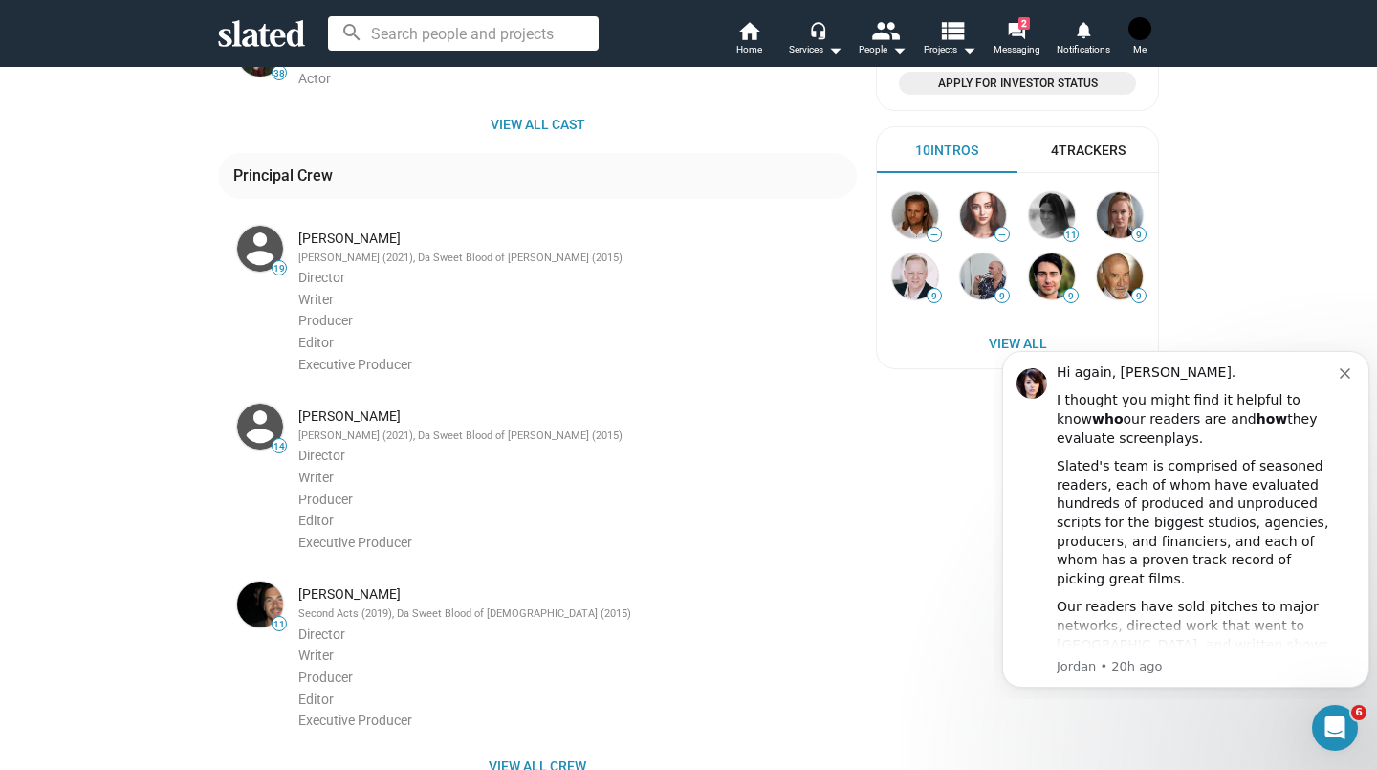
scroll to position [738, 0]
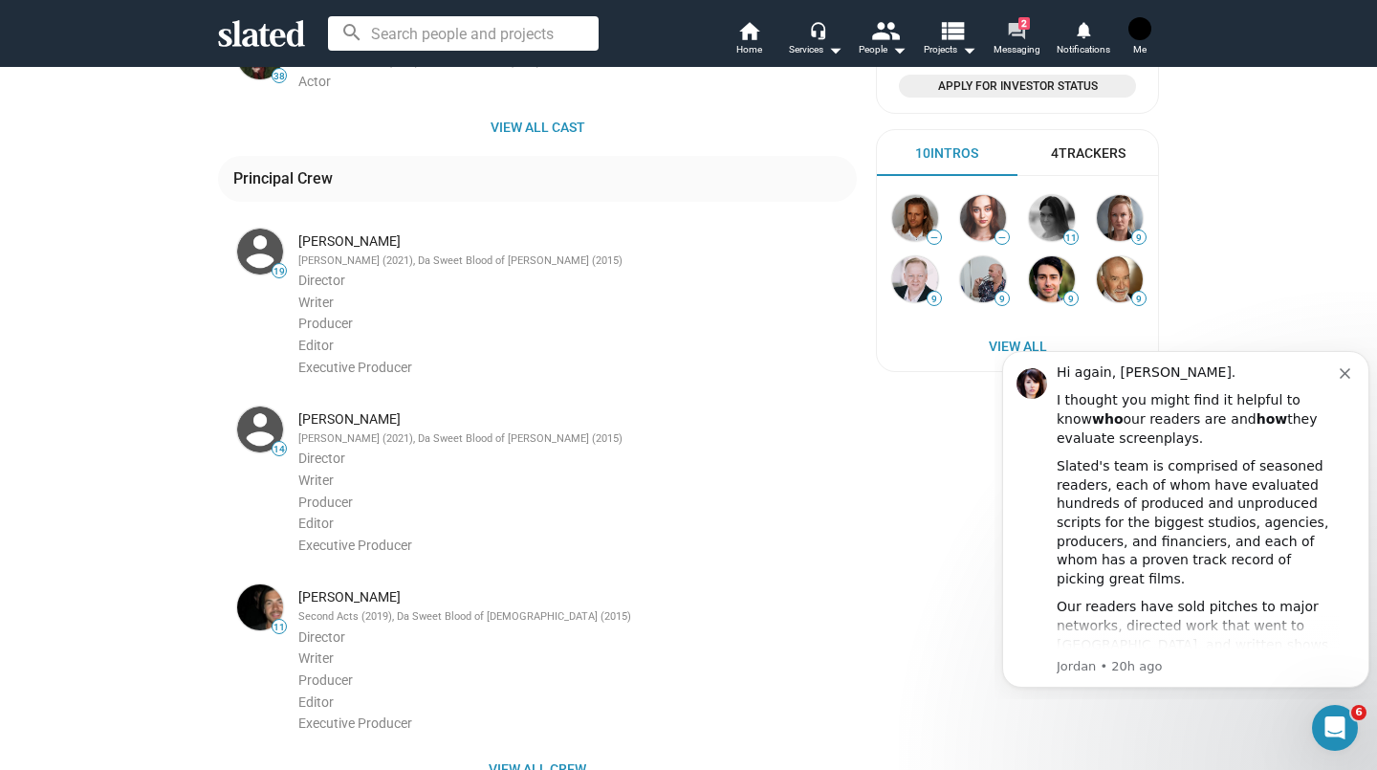
click at [1017, 33] on mat-icon "forum" at bounding box center [1016, 30] width 18 height 18
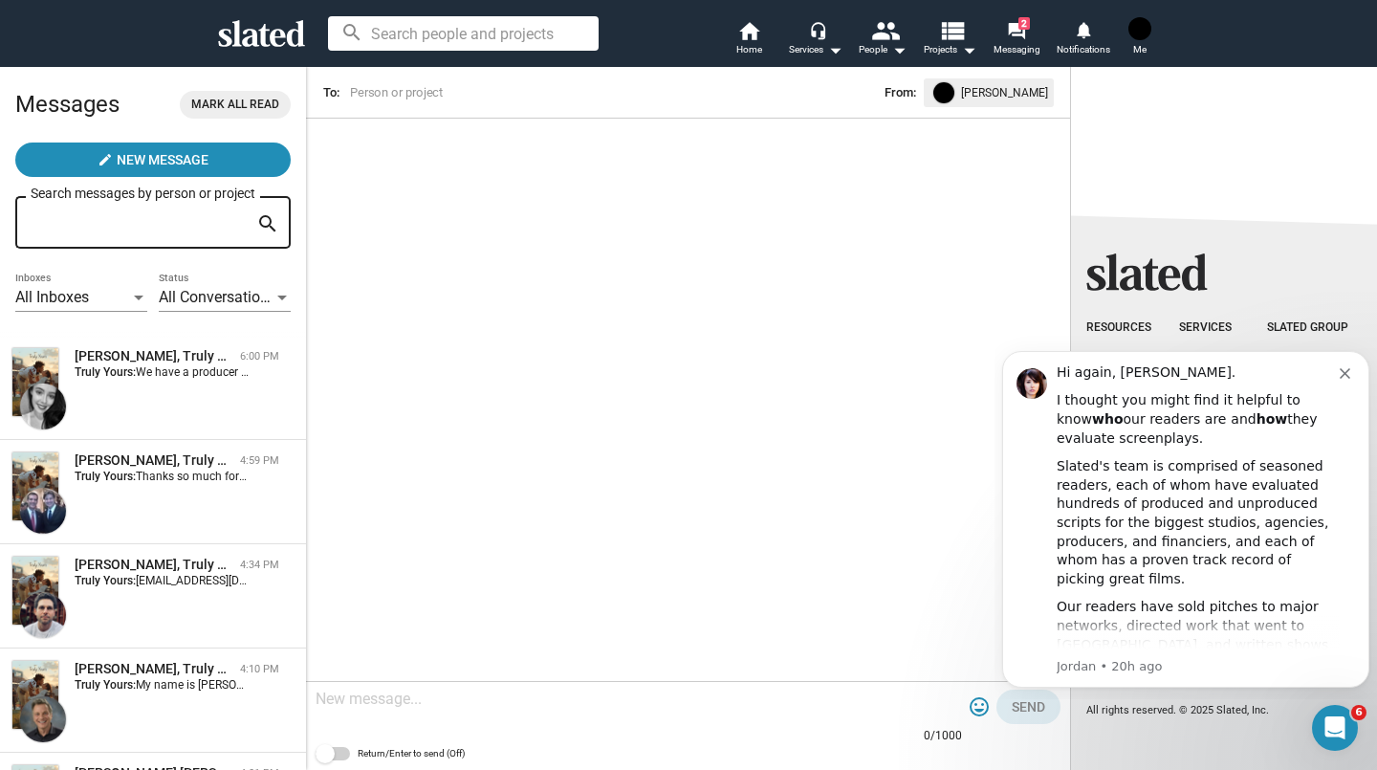
click at [203, 401] on div "Cristina Colucci, Truly Yours 6:00 PM Truly Yours: We have a producer on the pr…" at bounding box center [152, 387] width 283 height 81
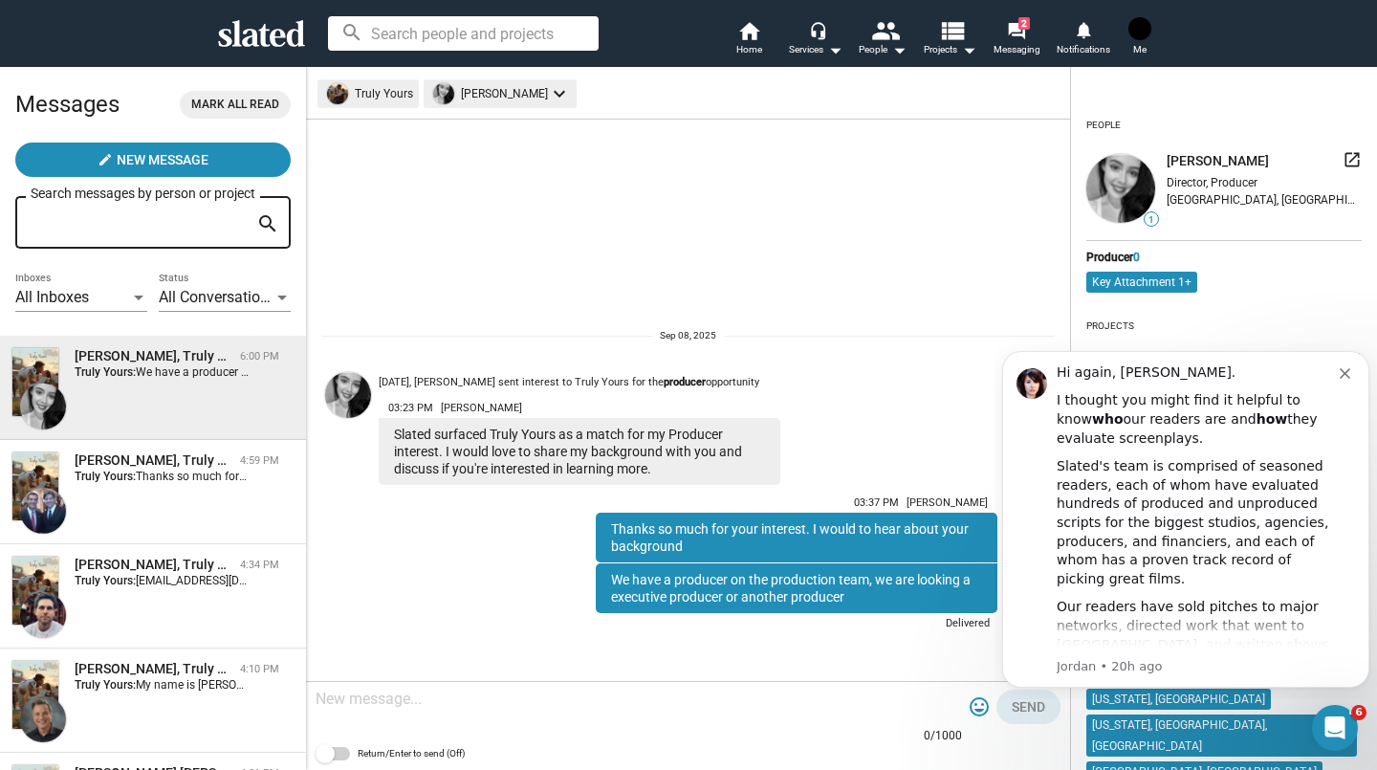
click at [217, 463] on div "[PERSON_NAME], Truly Yours" at bounding box center [154, 460] width 158 height 18
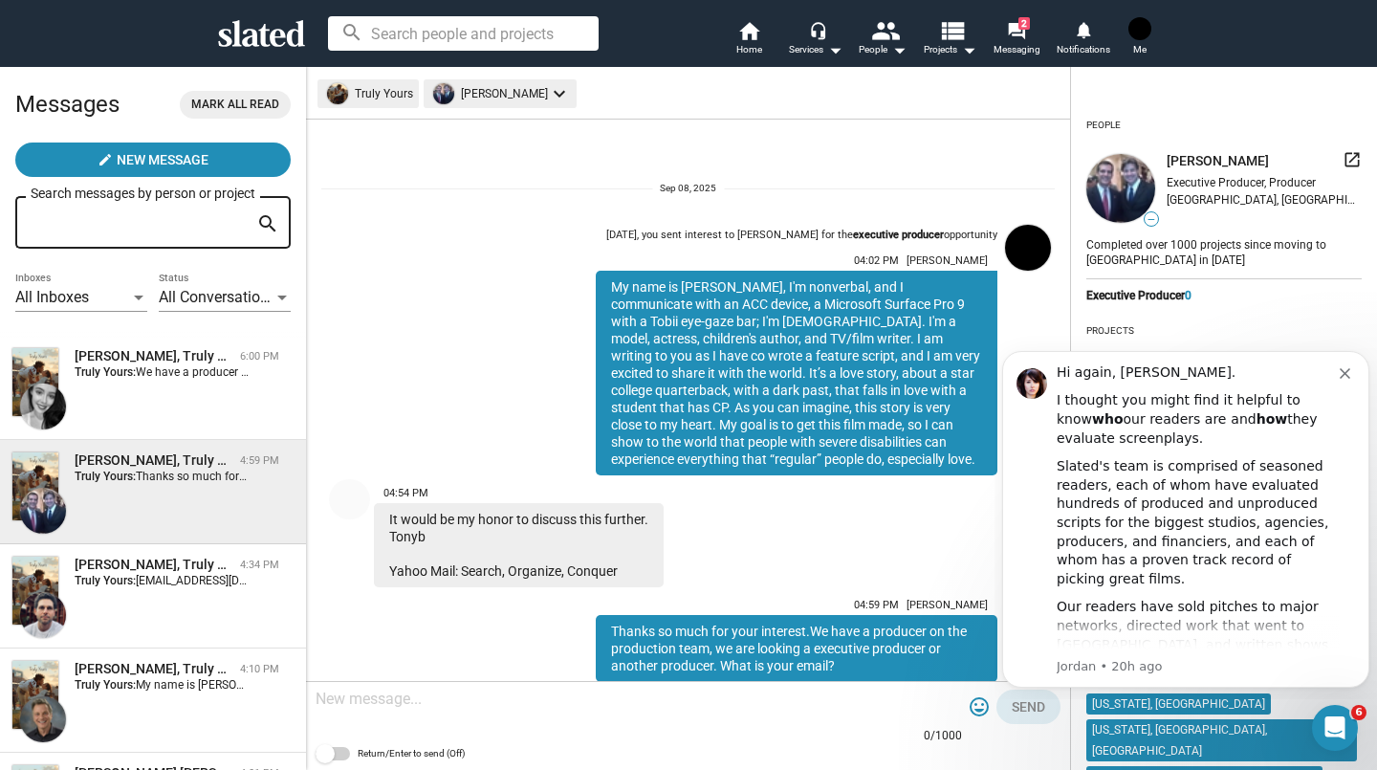
scroll to position [70, 0]
